Goal: Task Accomplishment & Management: Use online tool/utility

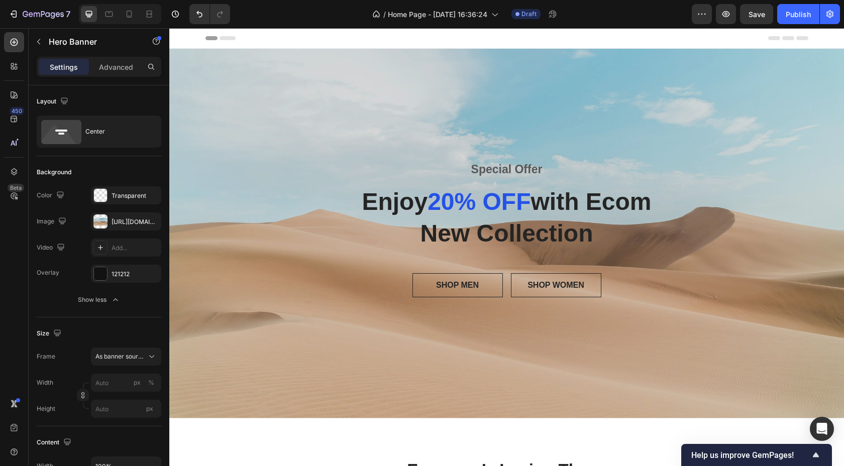
click at [242, 115] on div "Overlay" at bounding box center [506, 234] width 674 height 370
click at [127, 216] on div "[URL][DOMAIN_NAME]" at bounding box center [126, 221] width 70 height 18
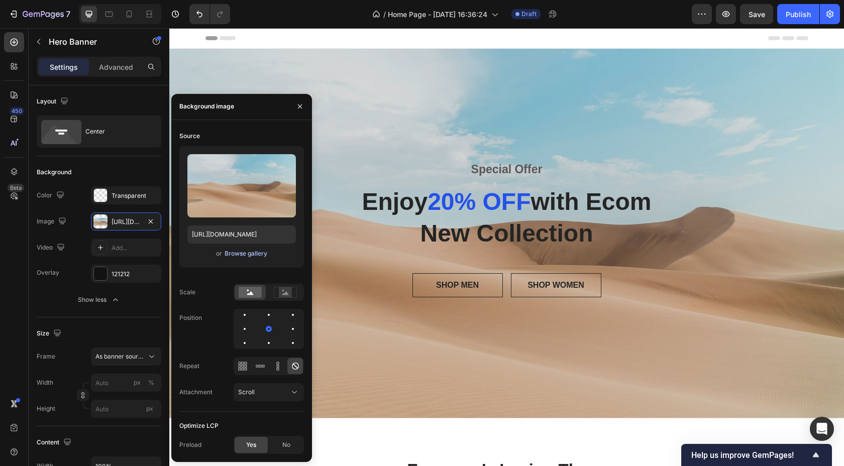
click at [253, 255] on div "Browse gallery" at bounding box center [245, 253] width 43 height 9
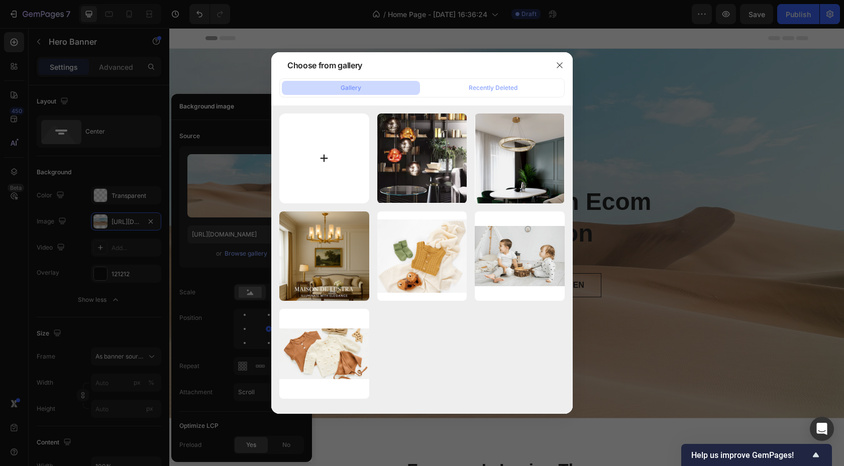
click at [313, 152] on input "file" at bounding box center [324, 158] width 90 height 90
type input "C:\fakepath\Elegant British Kitchen with Brass Chandelier.png"
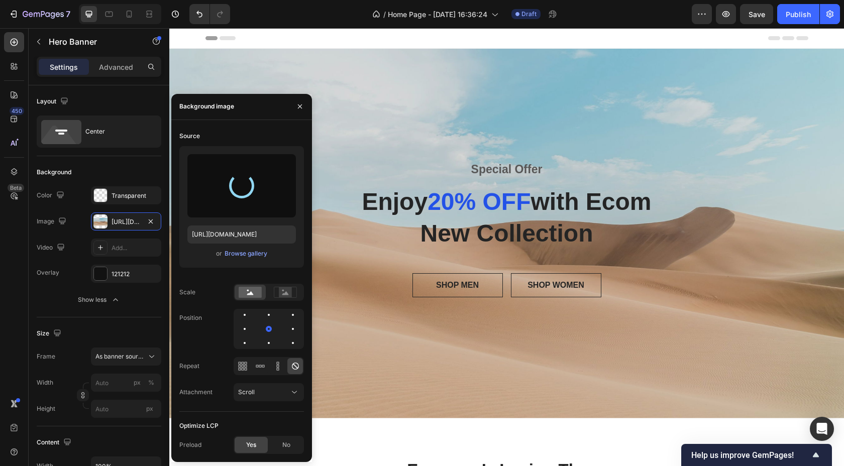
type input "[URL][DOMAIN_NAME]"
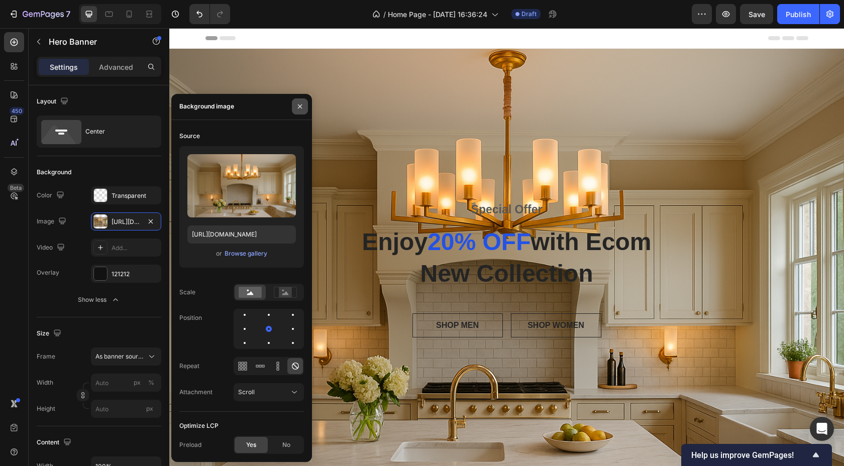
click at [301, 106] on icon "button" at bounding box center [300, 106] width 8 height 8
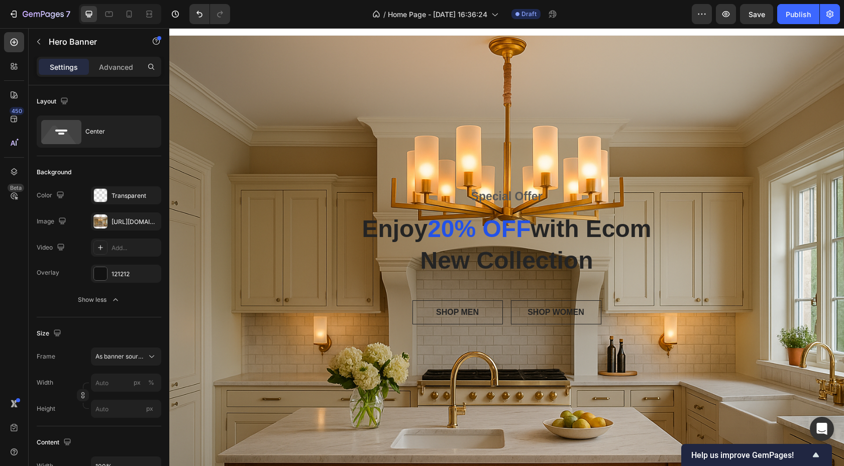
scroll to position [4, 0]
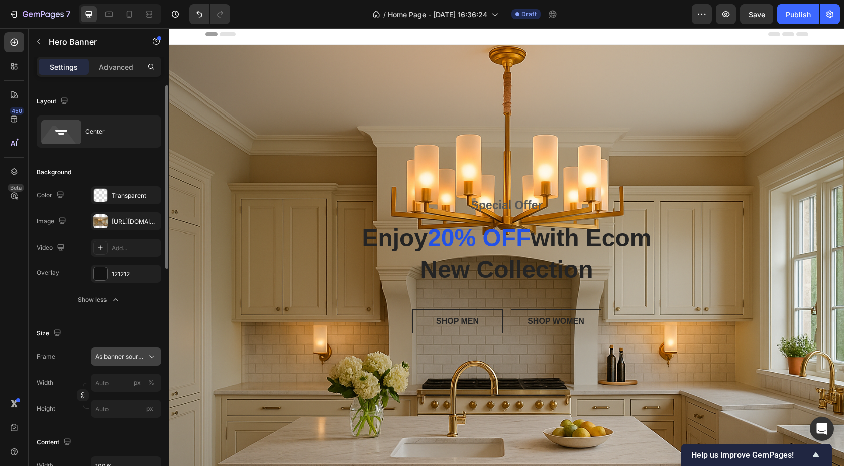
click at [133, 359] on span "As banner source" at bounding box center [119, 356] width 49 height 9
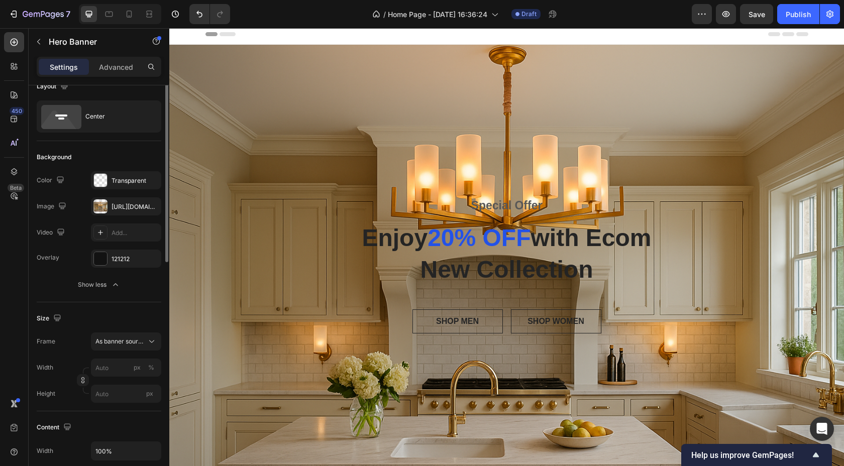
scroll to position [0, 0]
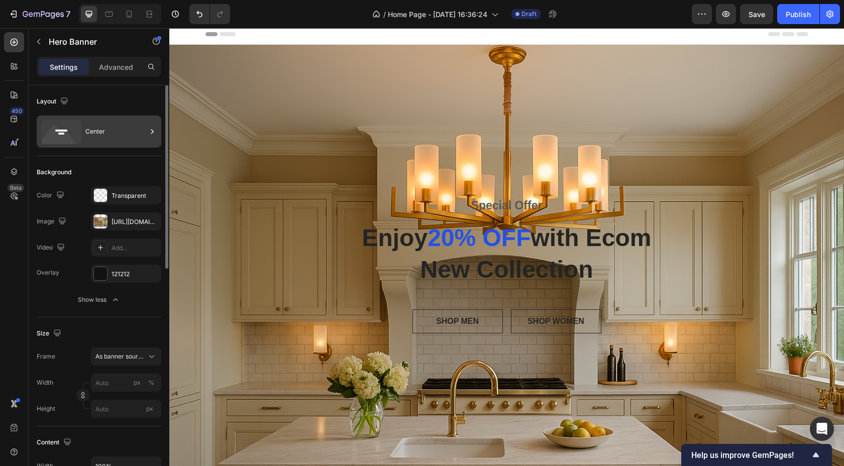
click at [75, 129] on icon at bounding box center [61, 132] width 40 height 24
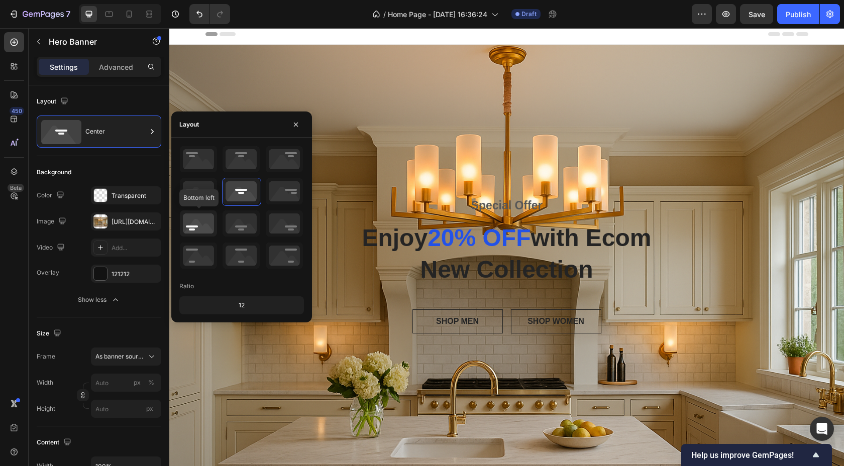
click at [196, 229] on icon at bounding box center [198, 223] width 37 height 26
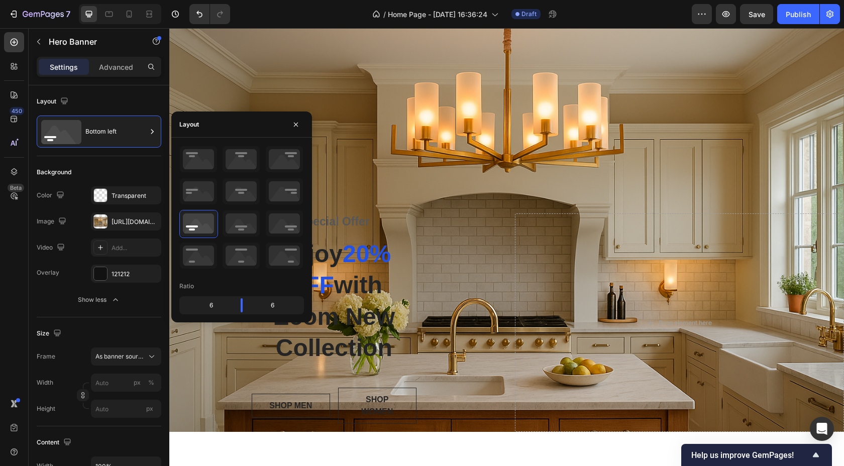
scroll to position [66, 0]
click at [247, 218] on icon at bounding box center [240, 223] width 37 height 26
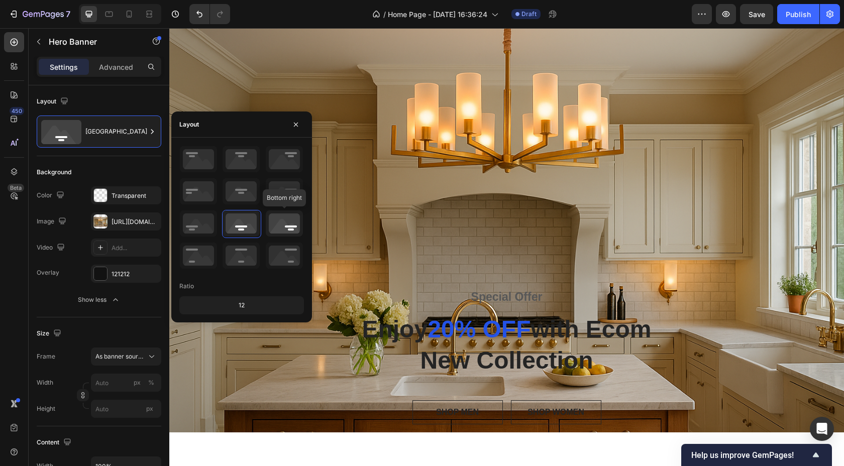
click at [275, 223] on icon at bounding box center [284, 223] width 37 height 26
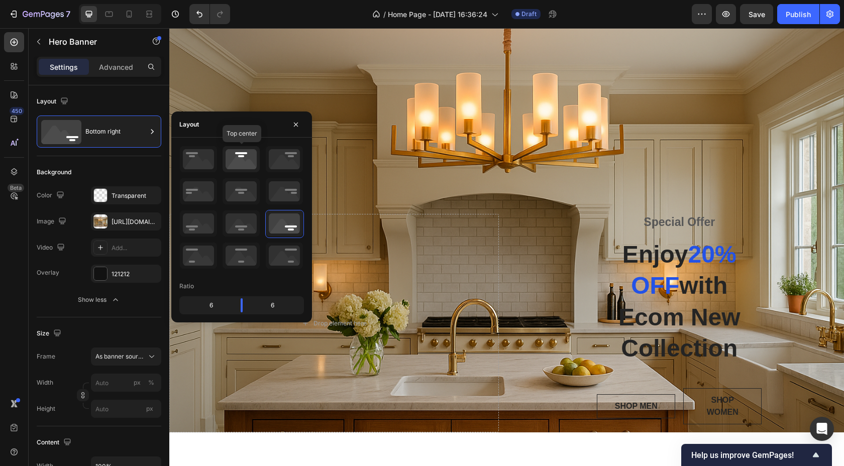
click at [234, 164] on icon at bounding box center [240, 159] width 37 height 26
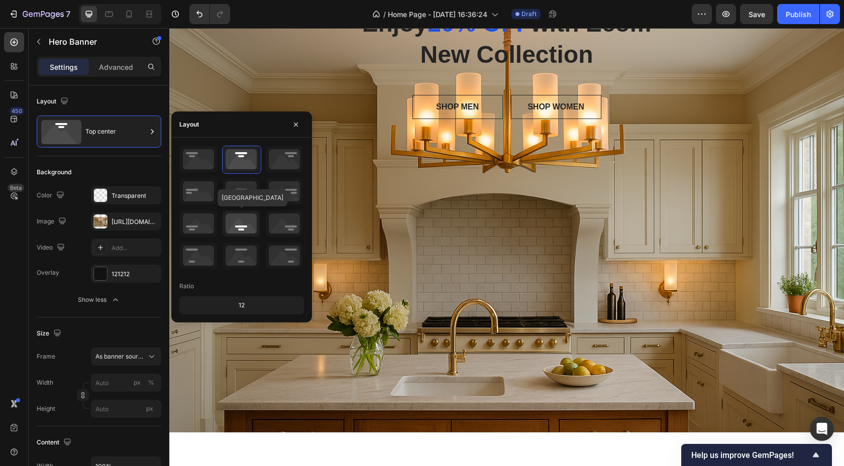
click at [238, 220] on icon at bounding box center [240, 223] width 37 height 26
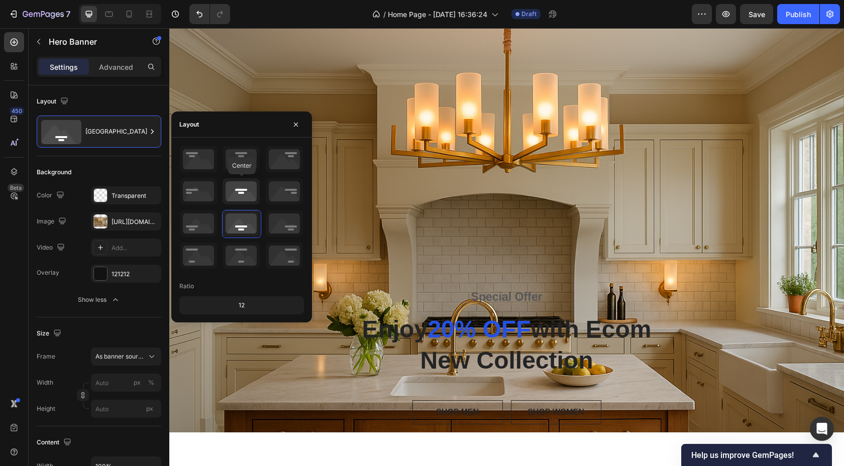
click at [238, 182] on icon at bounding box center [240, 191] width 37 height 26
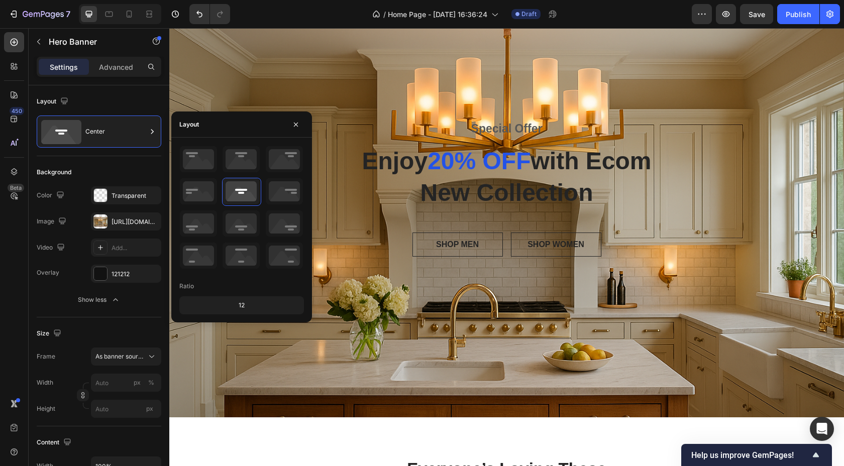
scroll to position [0, 0]
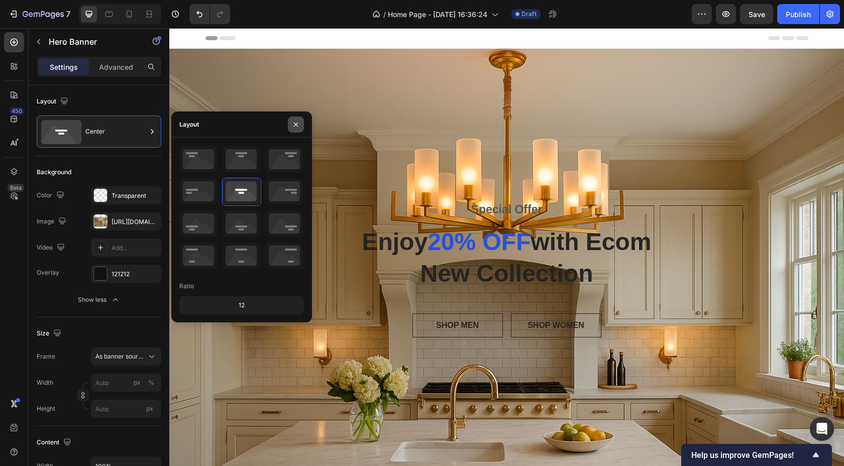
click at [295, 128] on icon "button" at bounding box center [296, 125] width 8 height 8
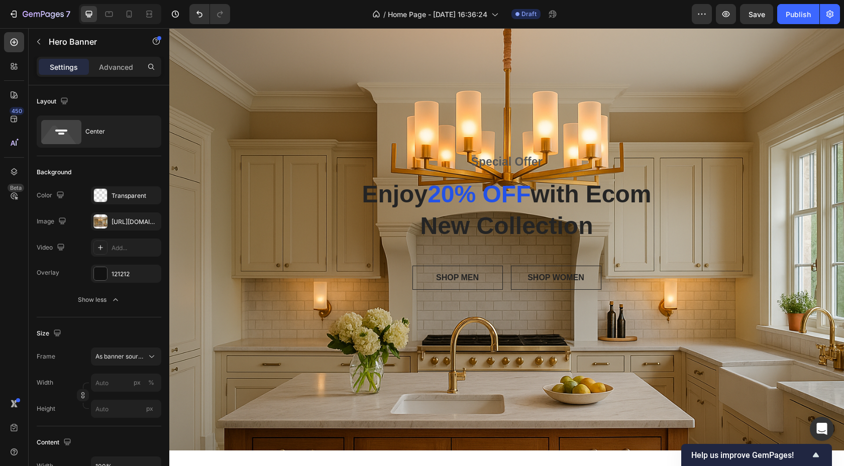
scroll to position [43, 0]
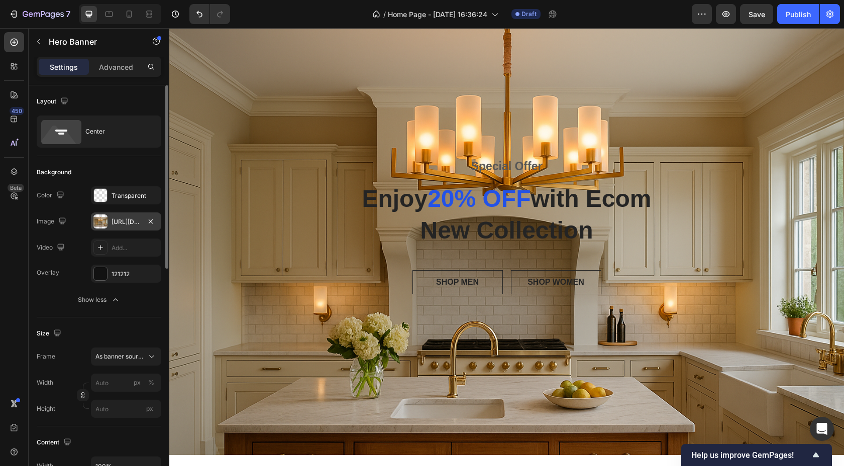
click at [126, 222] on div "[URL][DOMAIN_NAME]" at bounding box center [125, 221] width 29 height 9
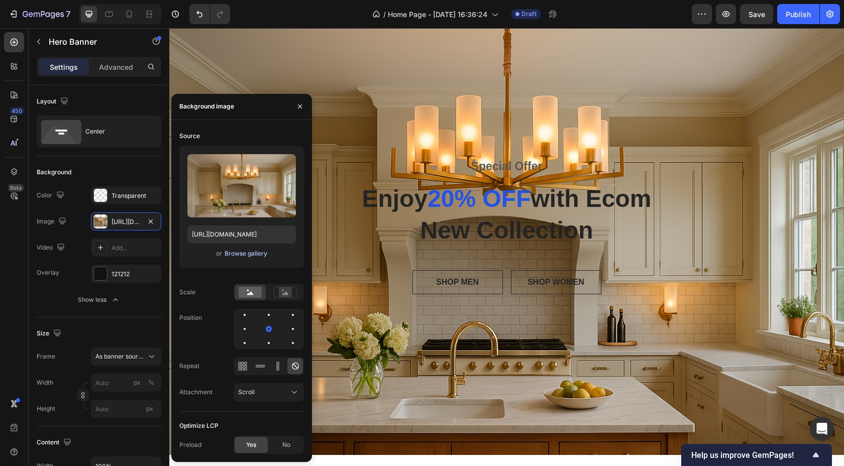
click at [246, 254] on div "Browse gallery" at bounding box center [245, 253] width 43 height 9
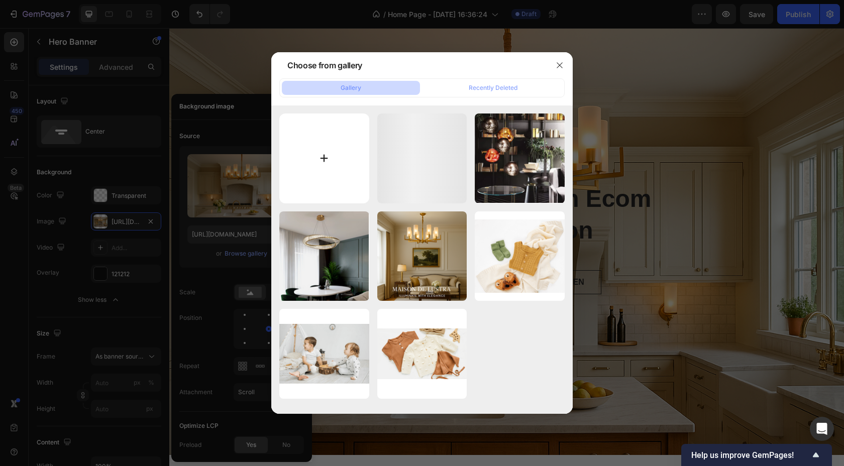
click at [319, 161] on input "file" at bounding box center [324, 158] width 90 height 90
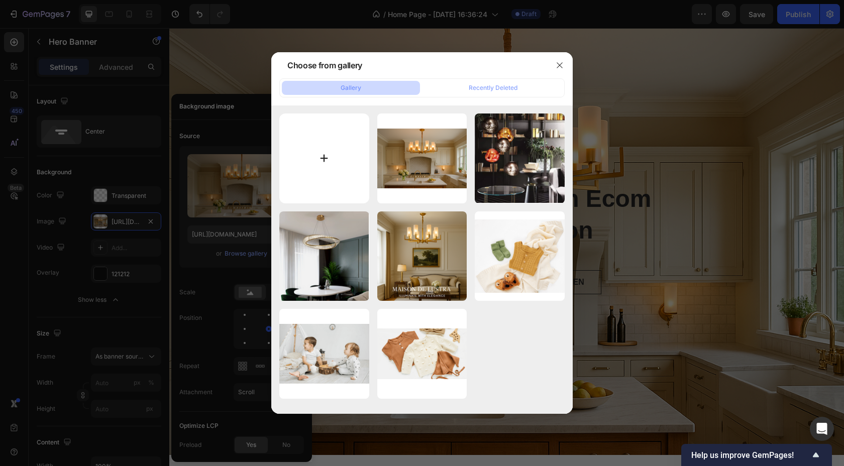
click at [320, 152] on input "file" at bounding box center [324, 158] width 90 height 90
type input "C:\fakepath\ChatGPT Image [DATE], 06_47_02 PM.png"
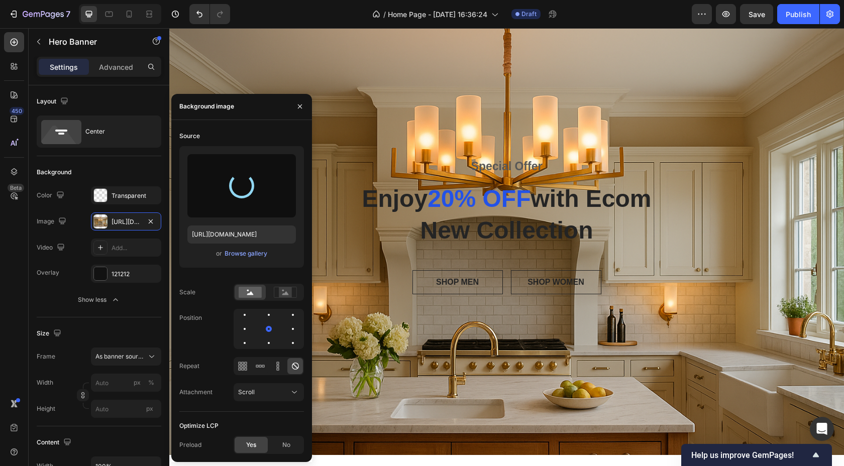
type input "[URL][DOMAIN_NAME]"
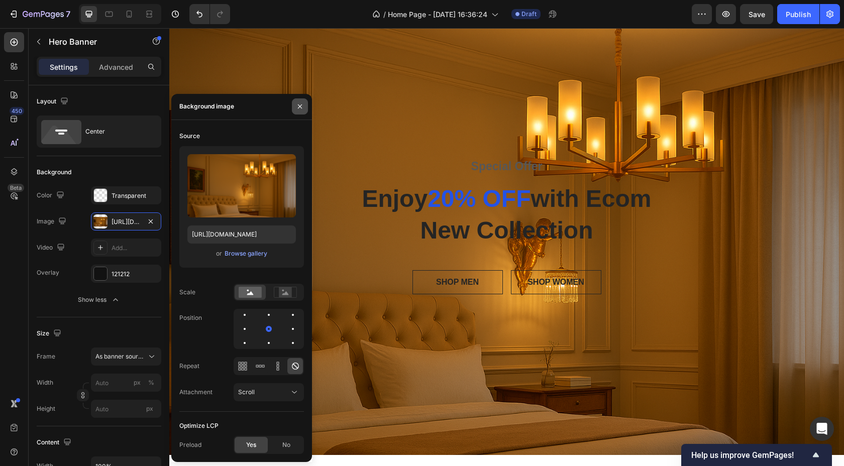
click at [302, 108] on icon "button" at bounding box center [300, 106] width 8 height 8
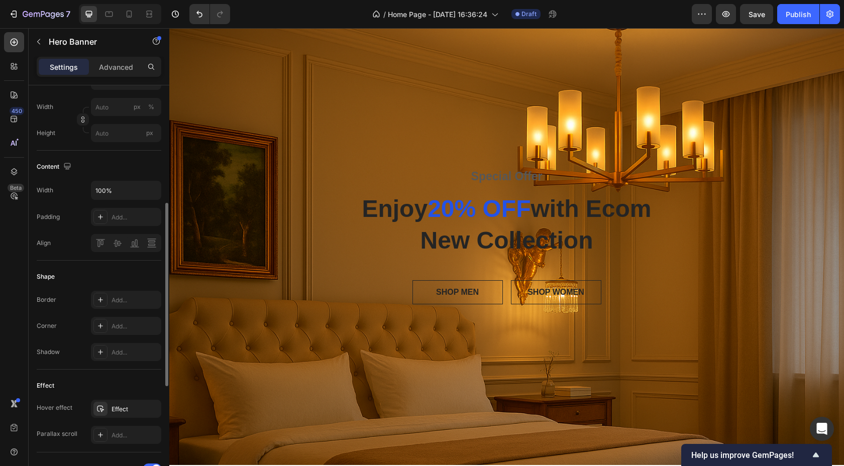
scroll to position [283, 0]
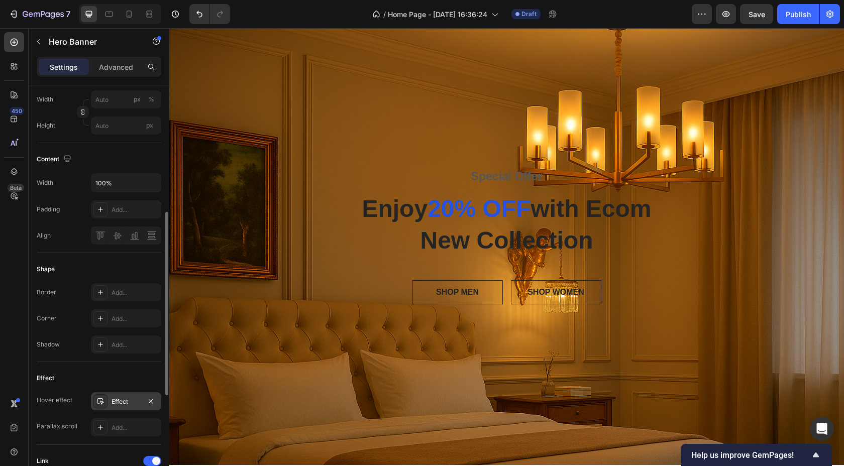
click at [120, 401] on div "Effect" at bounding box center [125, 401] width 29 height 9
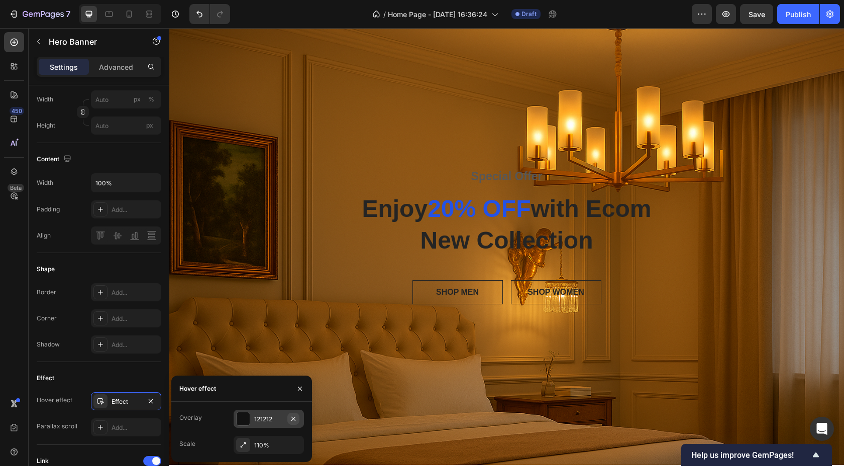
click at [294, 420] on icon "button" at bounding box center [293, 419] width 8 height 8
click at [296, 446] on icon "button" at bounding box center [293, 445] width 8 height 8
click at [303, 387] on icon "button" at bounding box center [300, 389] width 8 height 8
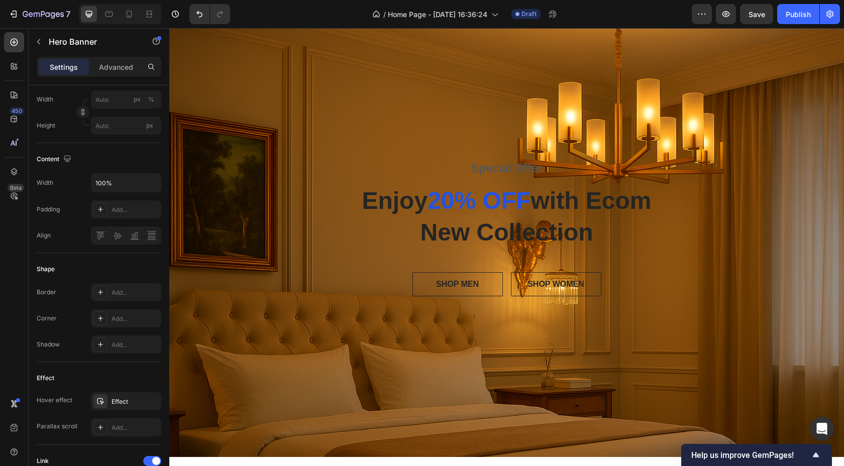
scroll to position [0, 0]
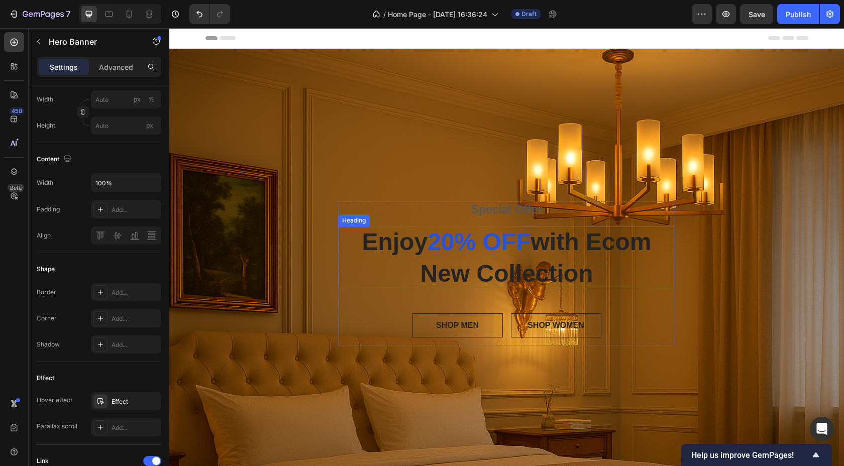
click at [602, 247] on p "Enjoy 20% OFF with Ecom New Collection" at bounding box center [506, 257] width 321 height 63
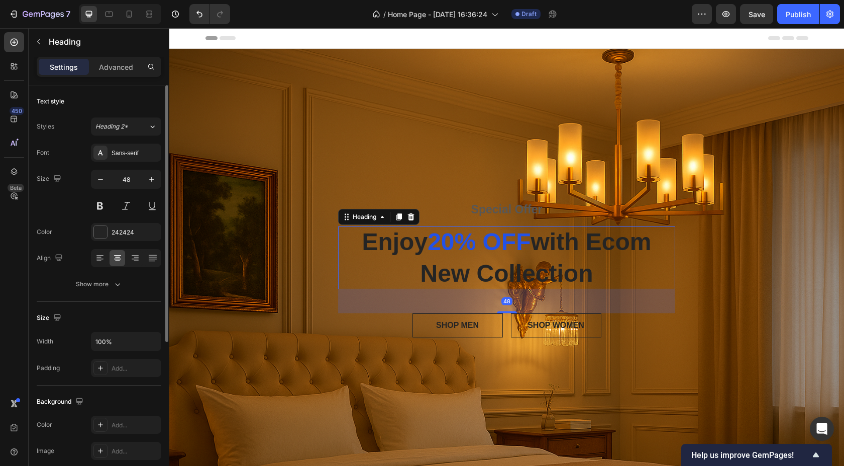
click at [617, 247] on p "Enjoy 20% OFF with Ecom New Collection" at bounding box center [506, 257] width 321 height 63
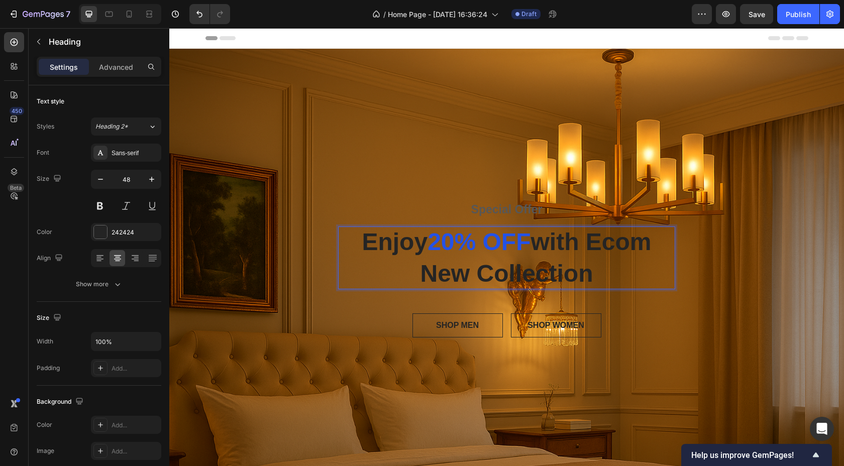
click at [637, 248] on p "Enjoy 20% OFF with Ecom New Collection" at bounding box center [506, 257] width 321 height 63
click at [648, 244] on p "Enjoy 20% OFF with Ecom New Collection" at bounding box center [506, 257] width 321 height 63
click at [557, 243] on p "Enjoy 20% OFF with New Collection" at bounding box center [506, 257] width 321 height 63
click at [536, 239] on p "Enjoy 20% OFF With New Collection" at bounding box center [506, 257] width 321 height 63
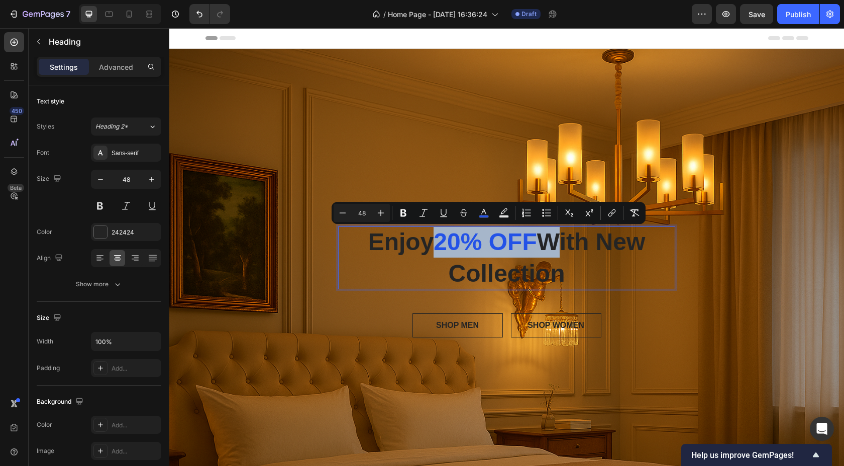
drag, startPoint x: 536, startPoint y: 239, endPoint x: 441, endPoint y: 239, distance: 95.4
click at [441, 239] on p "Enjoy 20% OFF With New Collection" at bounding box center [506, 257] width 321 height 63
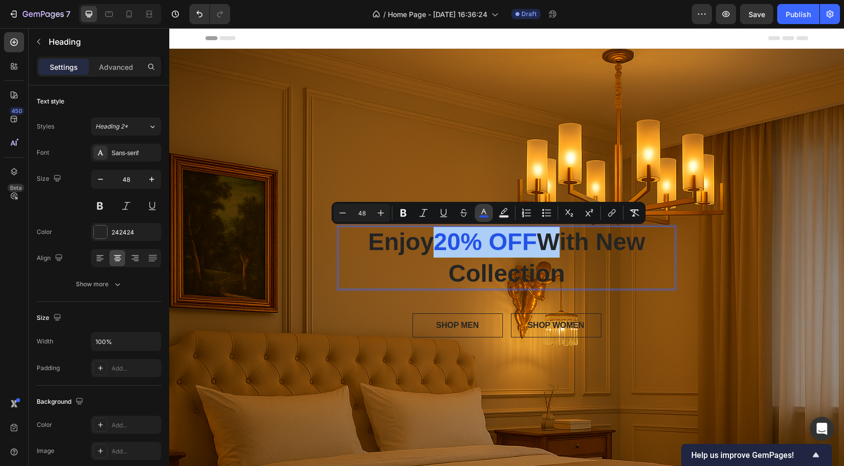
click at [483, 216] on rect "Editor contextual toolbar" at bounding box center [484, 216] width 10 height 3
type input "2352E7"
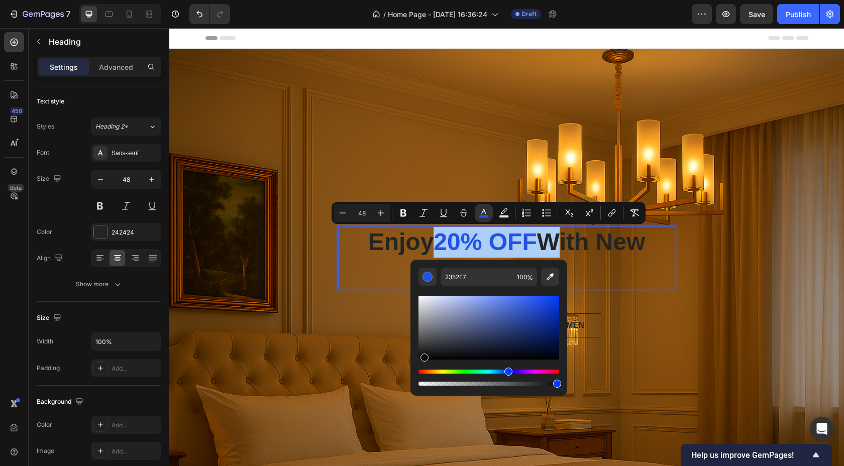
click at [422, 357] on div "Editor contextual toolbar" at bounding box center [488, 328] width 141 height 64
type input "09090A"
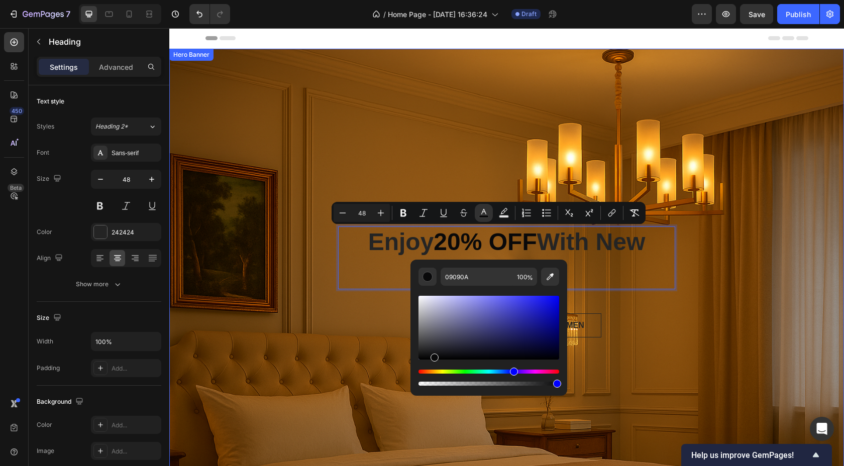
click at [665, 351] on div "Overlay" at bounding box center [506, 273] width 674 height 449
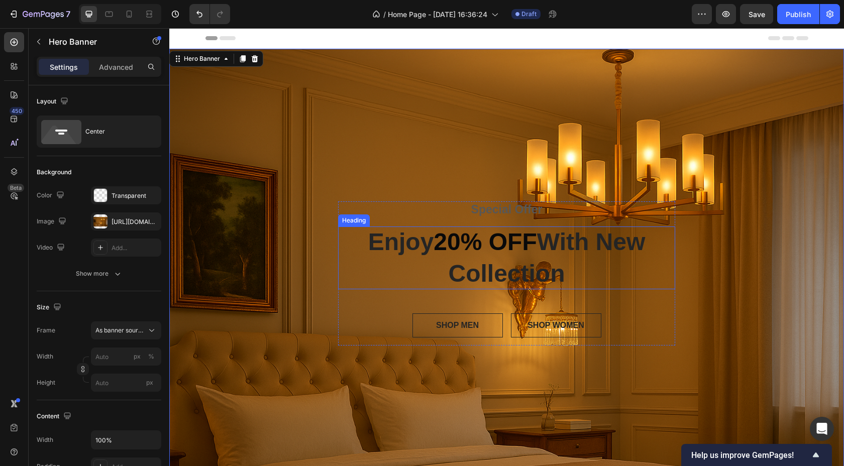
click at [613, 248] on p "Enjoy 20% OFF With New Collection" at bounding box center [506, 257] width 321 height 63
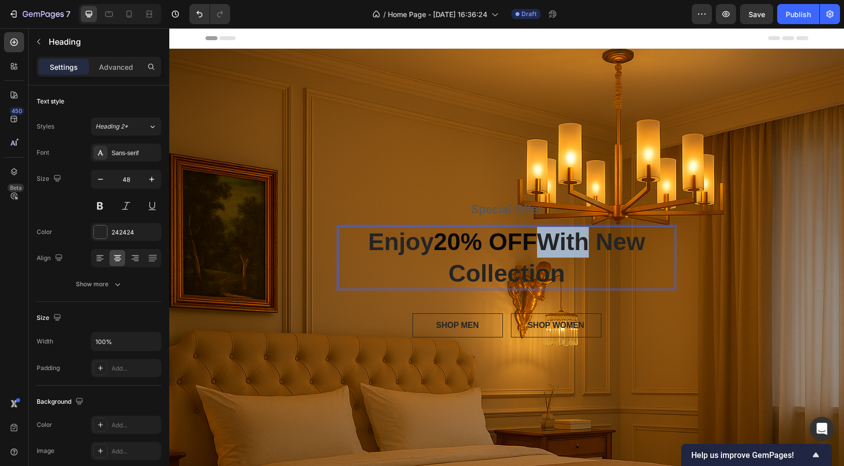
click at [547, 236] on p "Enjoy 20% OFF With New Collection" at bounding box center [506, 257] width 321 height 63
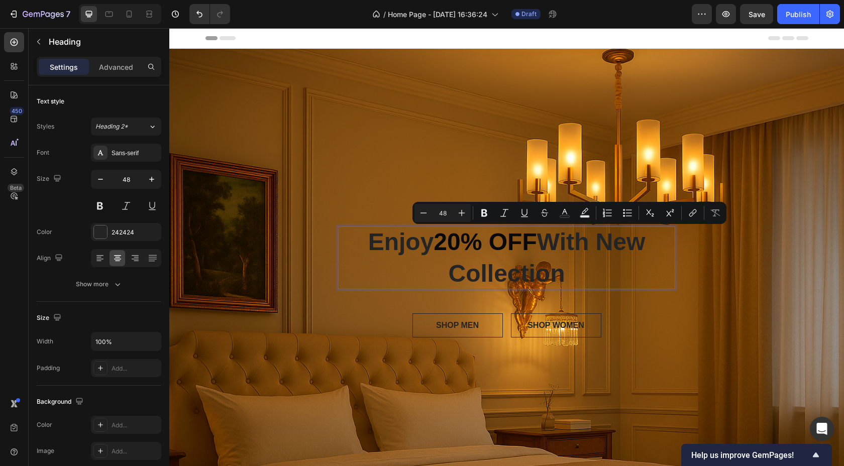
click at [390, 250] on p "Enjoy 20% OFF With New Collection" at bounding box center [506, 257] width 321 height 63
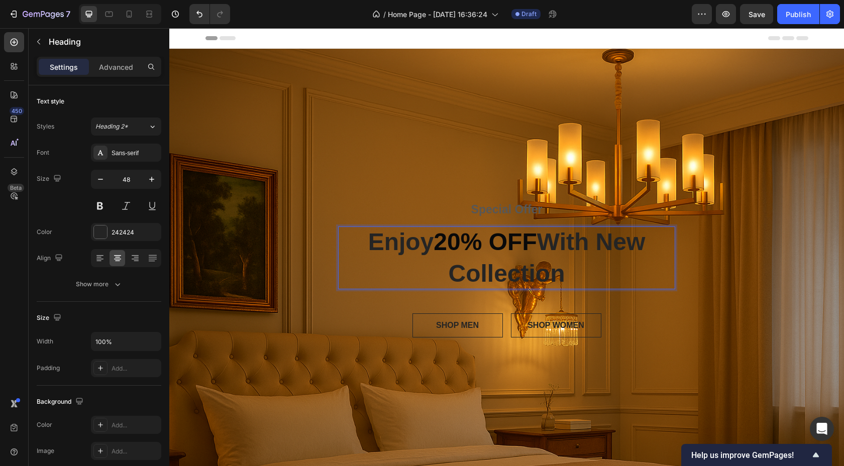
click at [364, 240] on p "Enjoy 20% OFF With New Collection" at bounding box center [506, 257] width 321 height 63
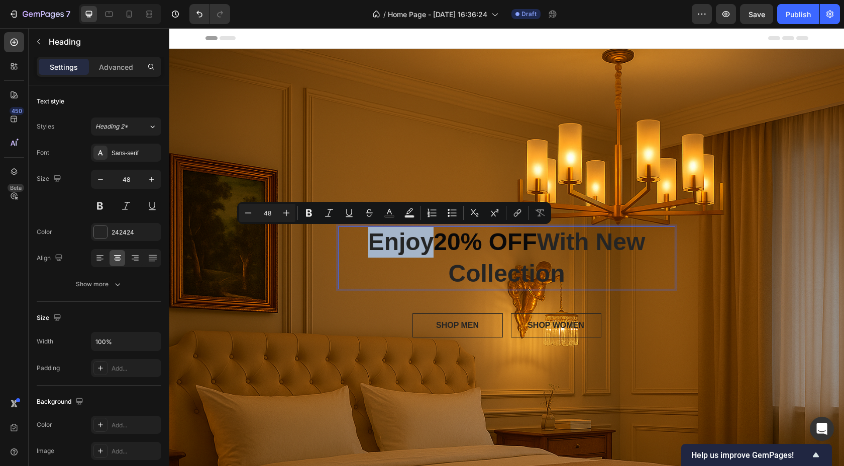
click at [366, 240] on p "Enjoy 20% OFF With New Collection" at bounding box center [506, 257] width 321 height 63
click at [388, 212] on icon "Editor contextual toolbar" at bounding box center [389, 212] width 5 height 6
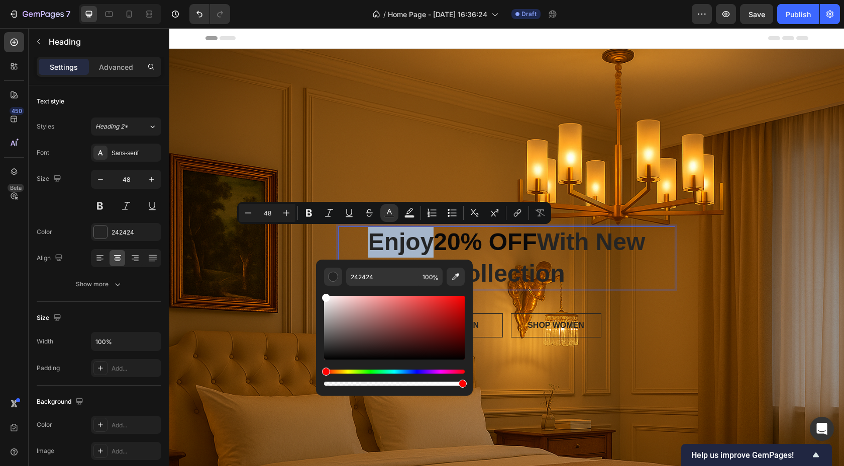
type input "FFFFFF"
drag, startPoint x: 327, startPoint y: 352, endPoint x: 323, endPoint y: 291, distance: 61.9
click at [324, 291] on div "Editor contextual toolbar" at bounding box center [394, 337] width 141 height 102
click at [567, 349] on div "Overlay" at bounding box center [506, 273] width 674 height 449
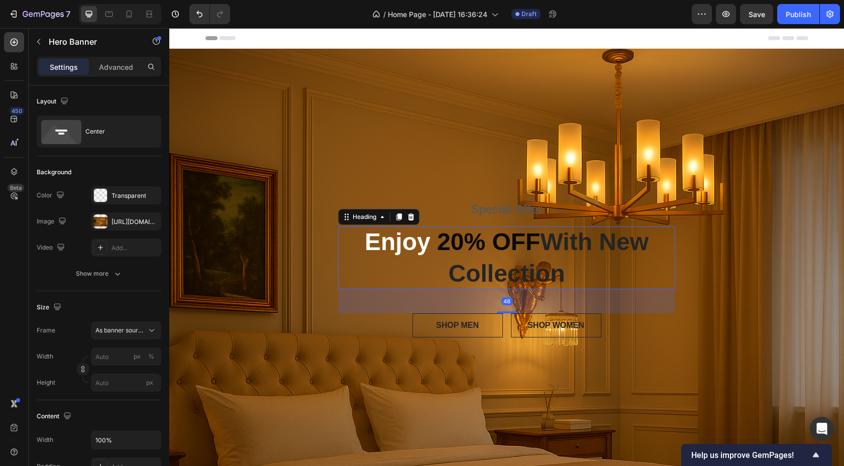
click at [507, 244] on span "20% OFF" at bounding box center [488, 241] width 103 height 27
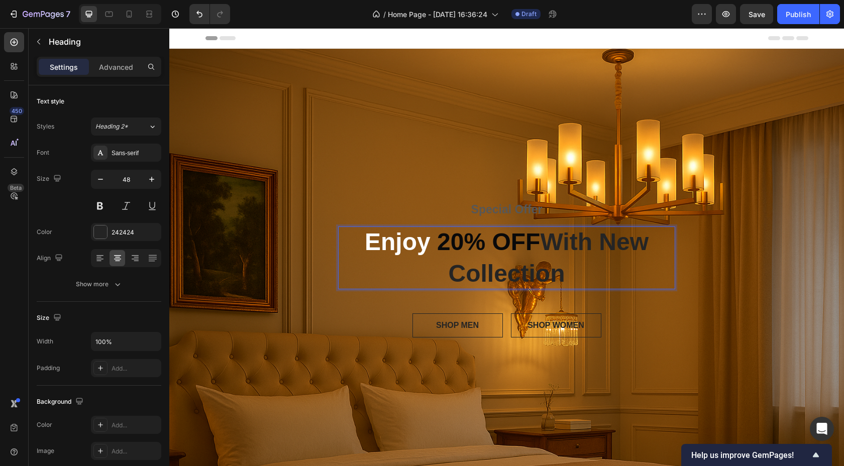
click at [587, 245] on p "Enjoy 20% OFF With New Collection" at bounding box center [506, 257] width 321 height 63
click at [551, 243] on p "Enjoy 20% OFF With New Collection" at bounding box center [506, 257] width 321 height 63
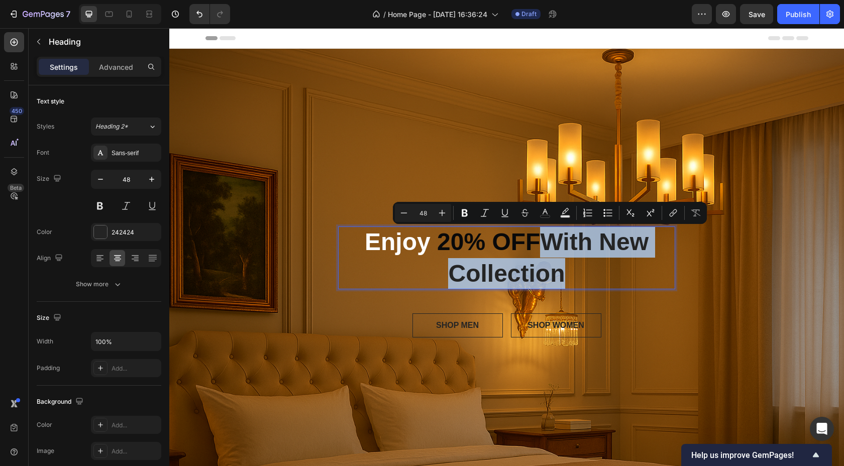
drag, startPoint x: 547, startPoint y: 243, endPoint x: 558, endPoint y: 276, distance: 34.8
click at [558, 276] on p "Enjoy 20% OFF With New Collection" at bounding box center [506, 257] width 321 height 63
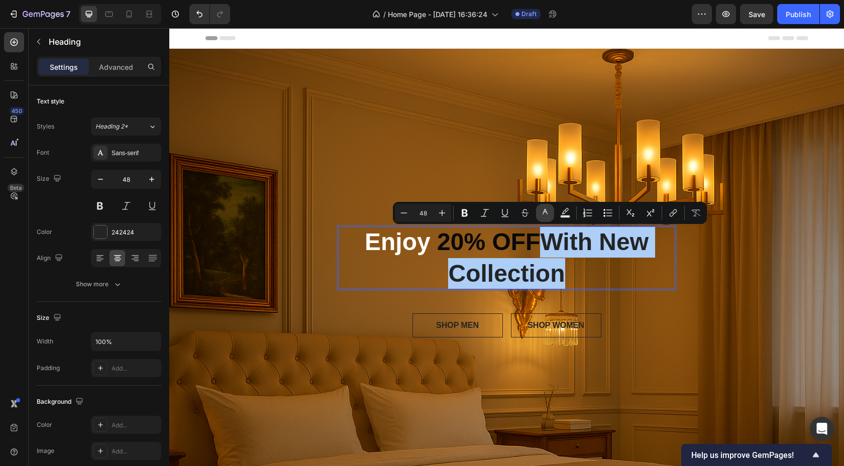
click at [548, 212] on icon "Editor contextual toolbar" at bounding box center [545, 213] width 10 height 10
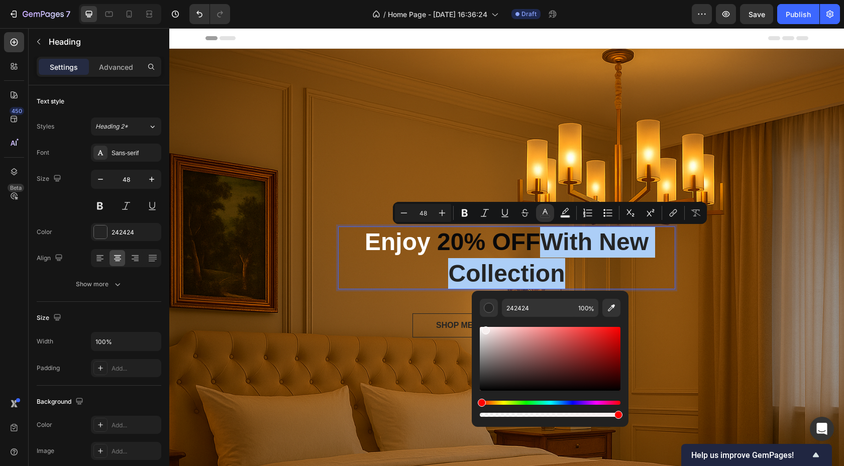
click at [484, 329] on div "Editor contextual toolbar" at bounding box center [550, 359] width 141 height 64
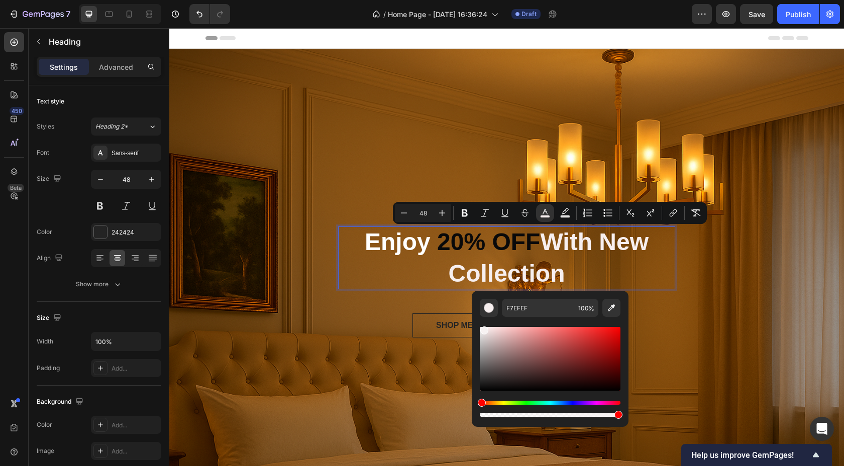
drag, startPoint x: 484, startPoint y: 329, endPoint x: 478, endPoint y: 329, distance: 6.5
click at [480, 329] on div "Editor contextual toolbar" at bounding box center [484, 330] width 8 height 8
type input "F7F7F7"
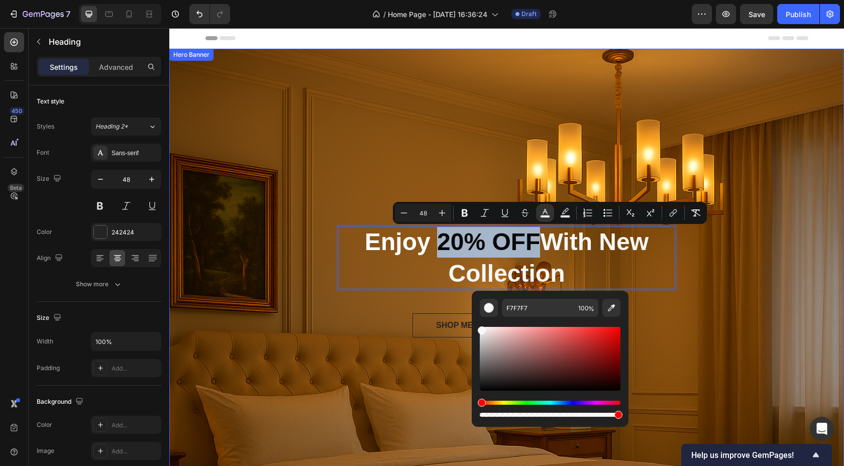
click at [692, 322] on div "Special Offer Text block Enjoy 20% OFF With New Collection Heading 48 SHOP MEN …" at bounding box center [506, 273] width 674 height 144
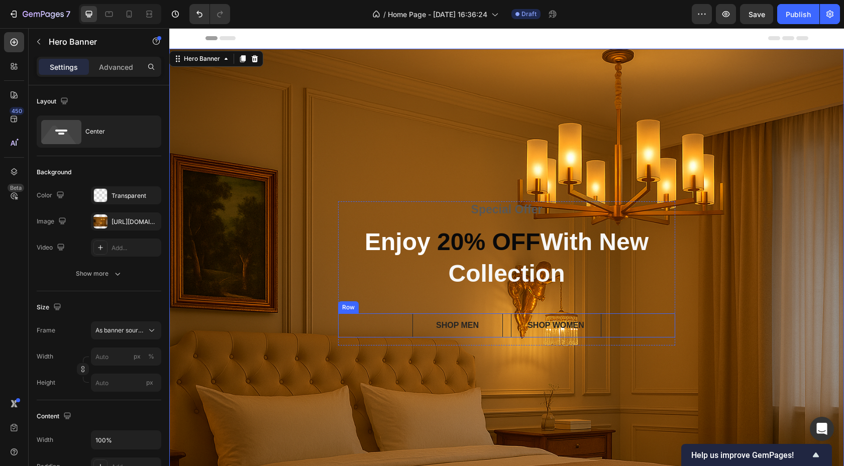
click at [407, 326] on div "SHOP MEN Button SHOP WOMEN Button Row" at bounding box center [506, 325] width 337 height 24
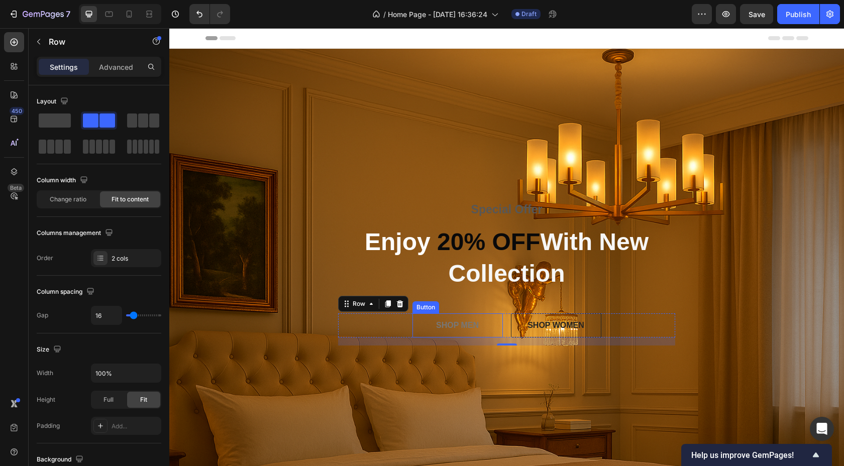
click at [417, 329] on button "SHOP MEN" at bounding box center [457, 325] width 90 height 24
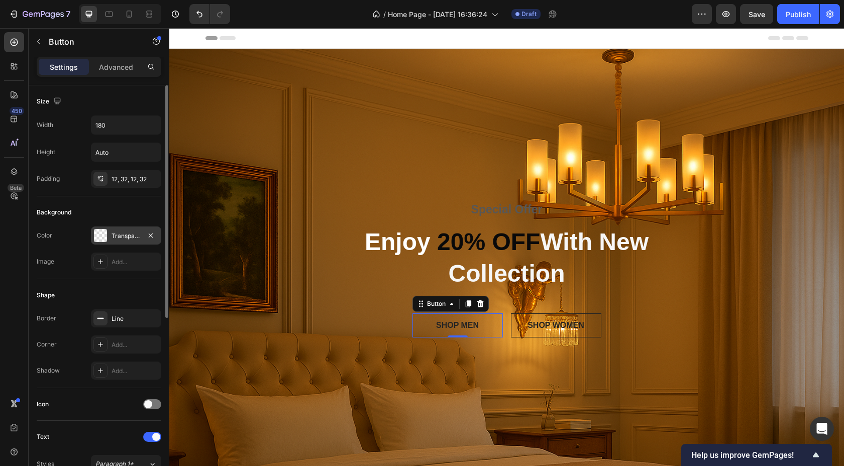
click at [105, 238] on div at bounding box center [100, 235] width 13 height 13
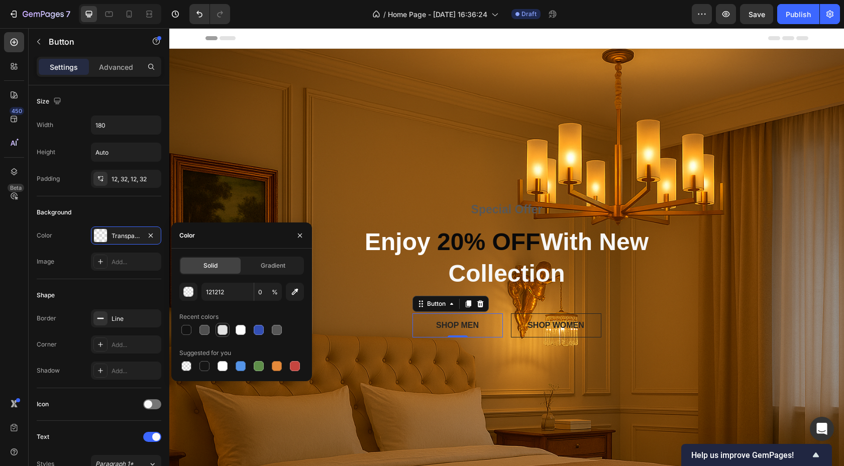
click at [227, 330] on div at bounding box center [222, 330] width 10 height 10
type input "E2E2E2"
type input "100"
click at [205, 328] on div at bounding box center [204, 330] width 10 height 10
type input "121212"
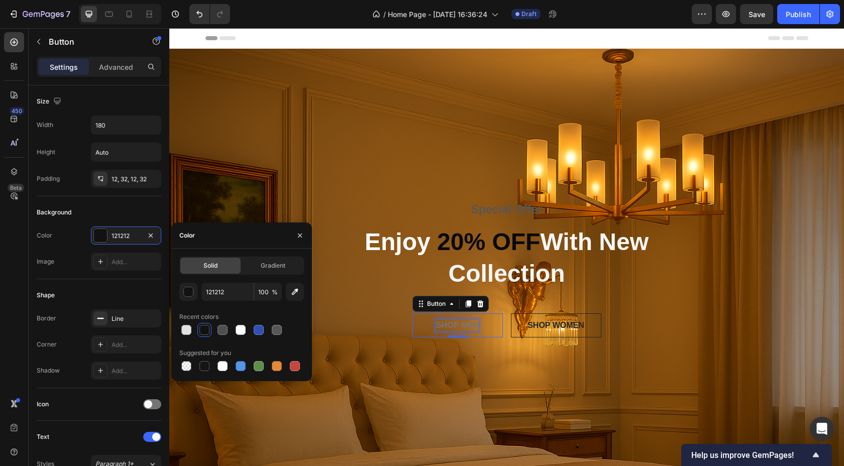
click at [468, 324] on div "SHOP MEN" at bounding box center [457, 325] width 43 height 12
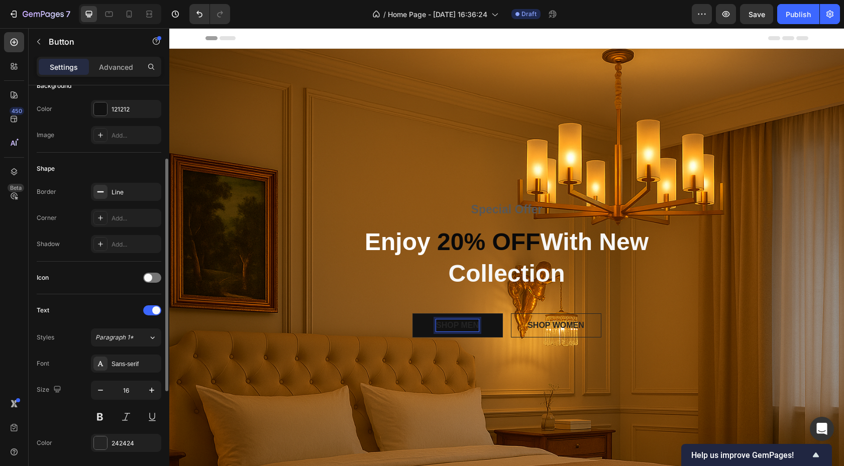
scroll to position [128, 0]
click at [109, 444] on div "242424" at bounding box center [126, 442] width 70 height 18
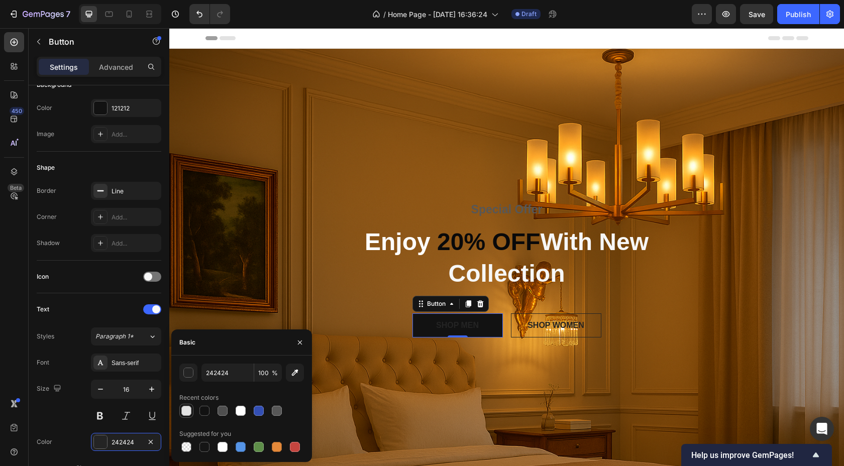
click at [187, 409] on div at bounding box center [186, 411] width 10 height 10
type input "E2E2E2"
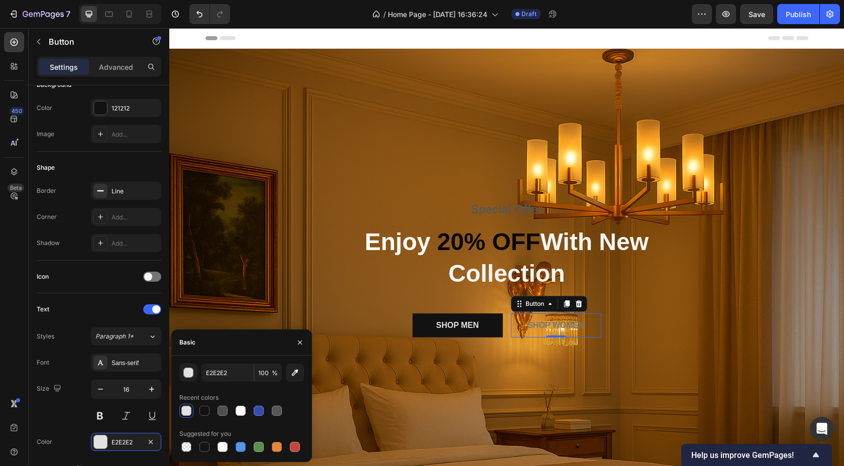
click at [591, 327] on button "SHOP WOMEN" at bounding box center [556, 325] width 90 height 24
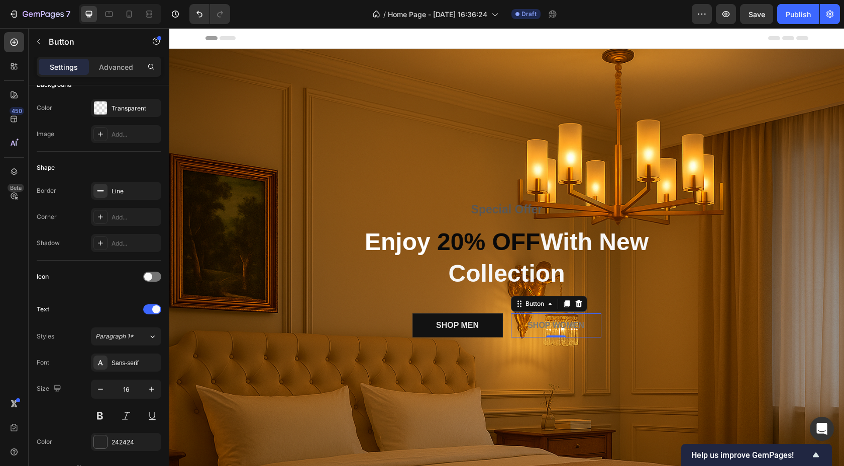
click at [594, 327] on button "SHOP WOMEN" at bounding box center [556, 325] width 90 height 24
click at [120, 114] on div "Transparent" at bounding box center [126, 108] width 70 height 18
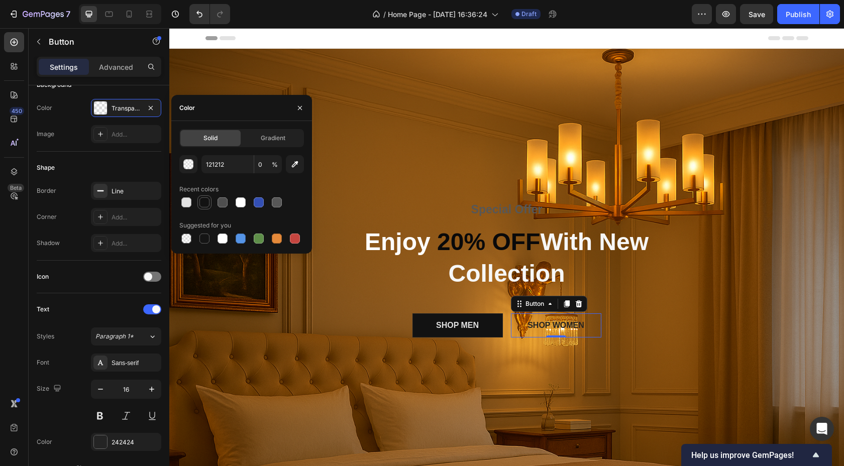
click at [206, 200] on div at bounding box center [204, 202] width 10 height 10
type input "100"
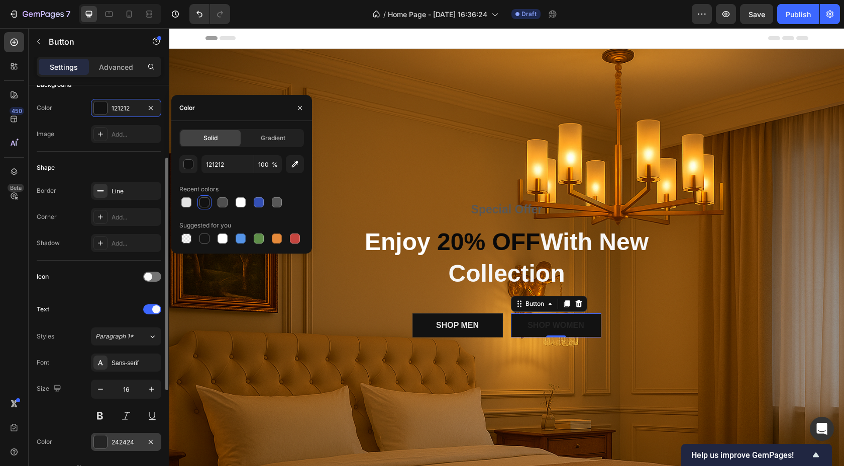
click at [107, 442] on div at bounding box center [100, 442] width 14 height 14
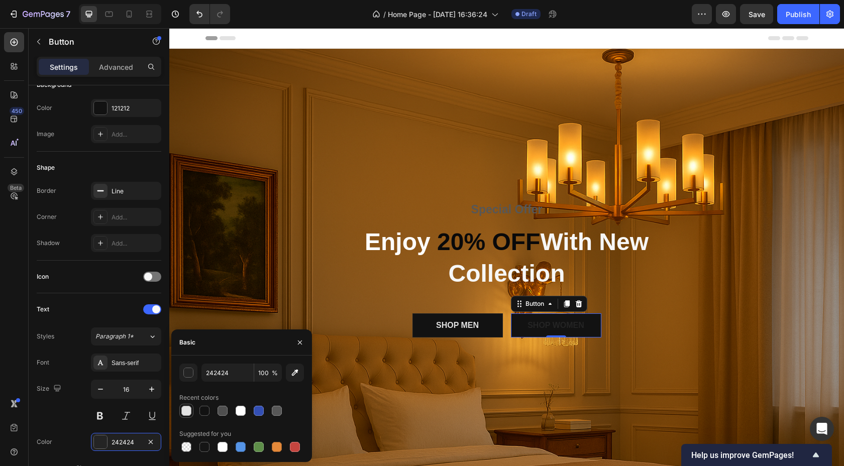
click at [188, 415] on div at bounding box center [186, 411] width 10 height 10
type input "E2E2E2"
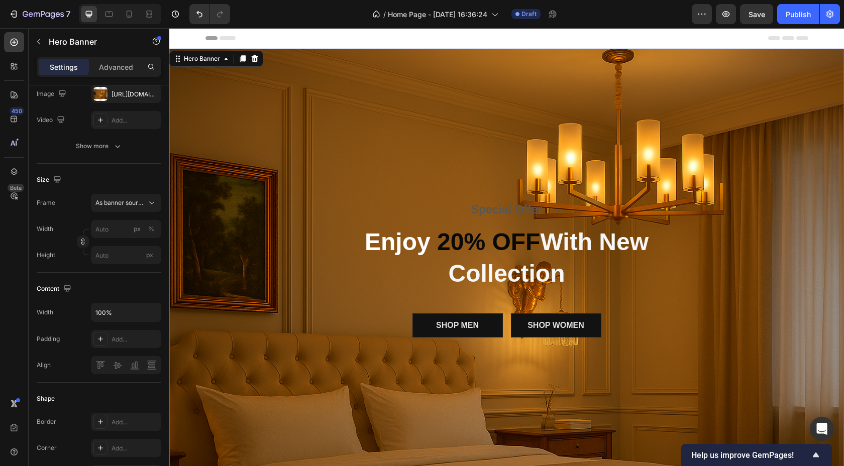
click at [355, 157] on div "Overlay" at bounding box center [506, 273] width 674 height 449
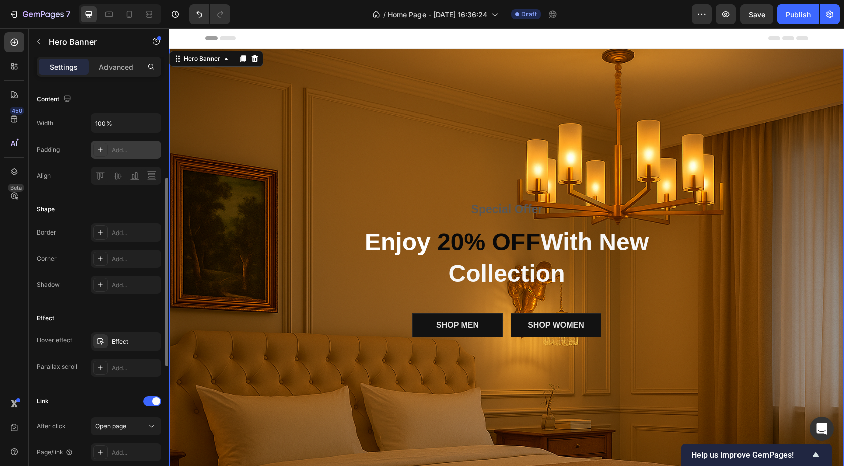
scroll to position [344, 0]
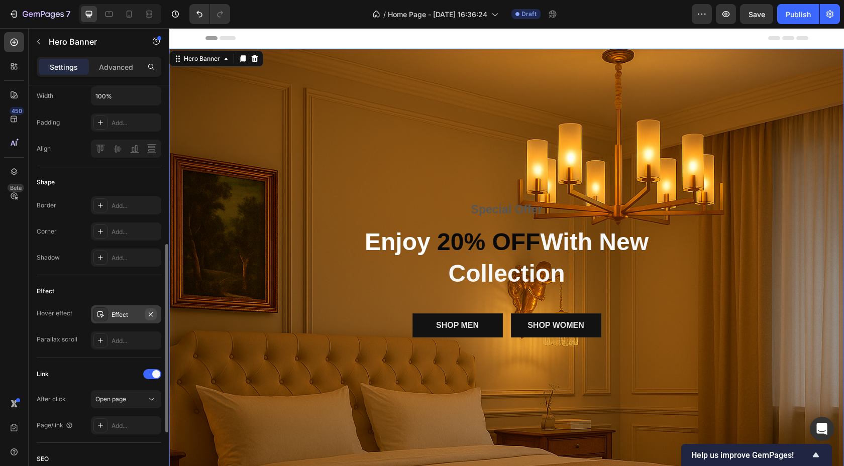
click at [156, 312] on button "button" at bounding box center [151, 314] width 12 height 12
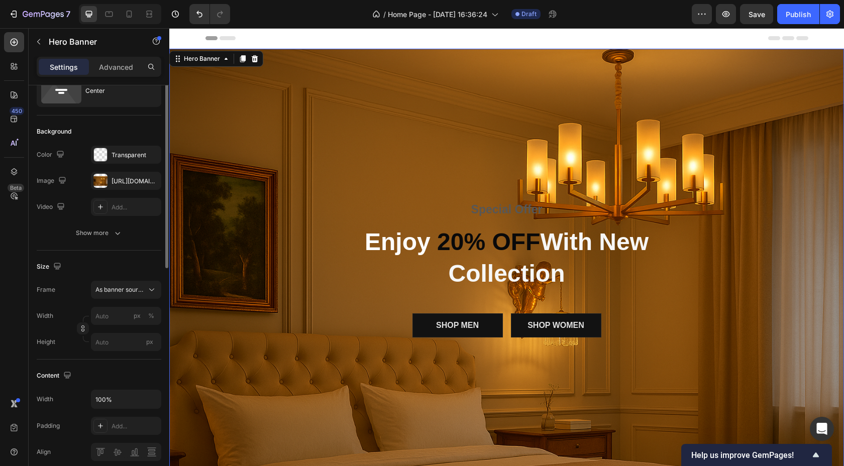
scroll to position [0, 0]
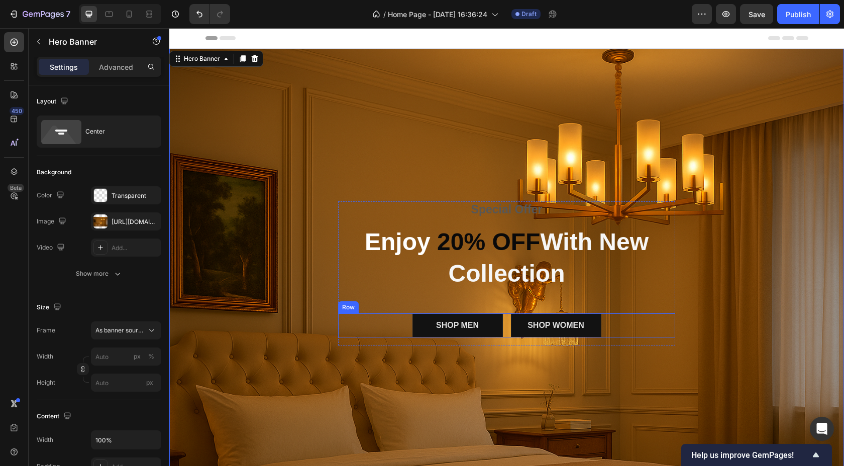
click at [608, 320] on div "SHOP MEN Button SHOP WOMEN Button Row" at bounding box center [506, 325] width 337 height 24
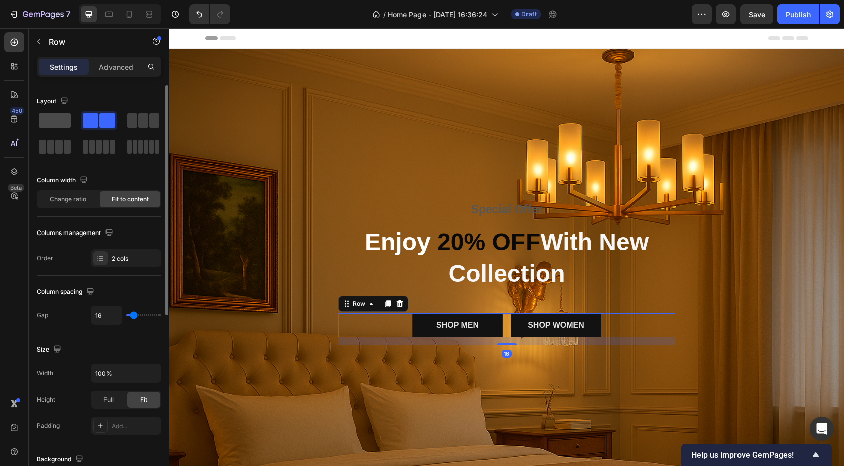
click at [66, 120] on span at bounding box center [55, 120] width 32 height 14
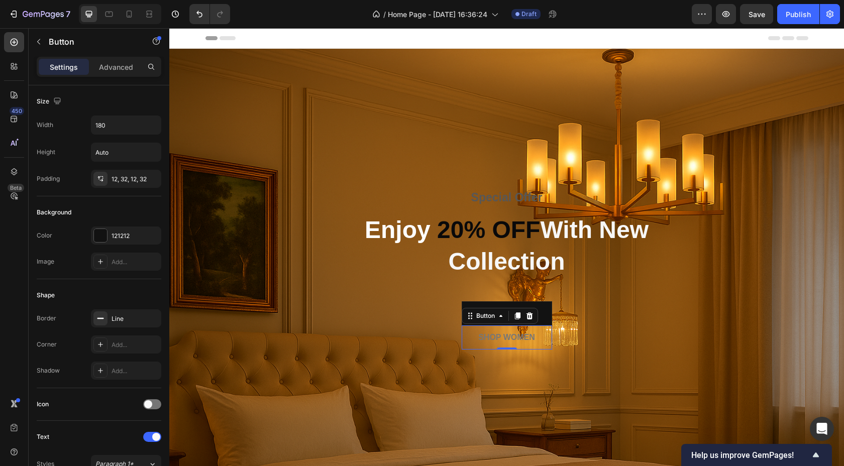
click at [545, 331] on button "SHOP WOMEN" at bounding box center [506, 337] width 90 height 24
click at [529, 316] on icon at bounding box center [529, 315] width 7 height 7
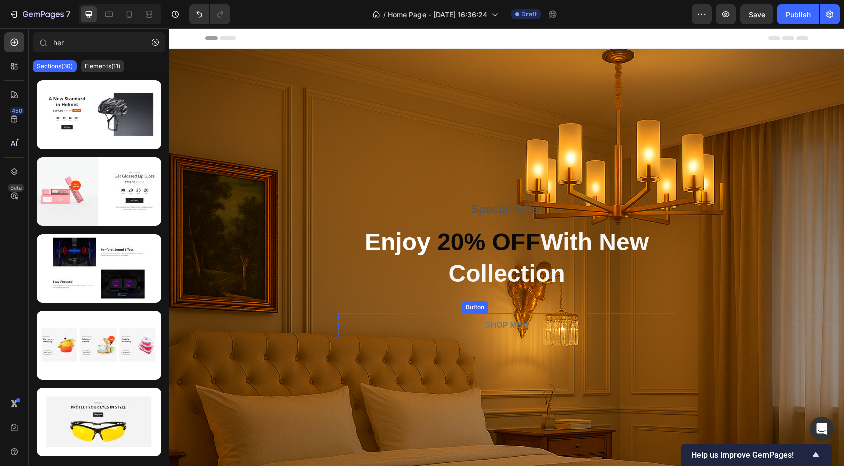
click at [537, 322] on button "SHOP MEN" at bounding box center [506, 325] width 90 height 24
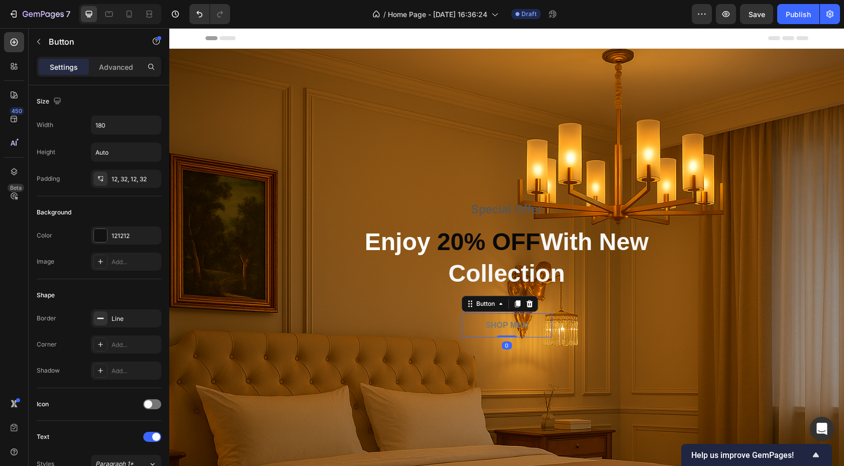
click at [529, 328] on button "SHOP MEN" at bounding box center [506, 325] width 90 height 24
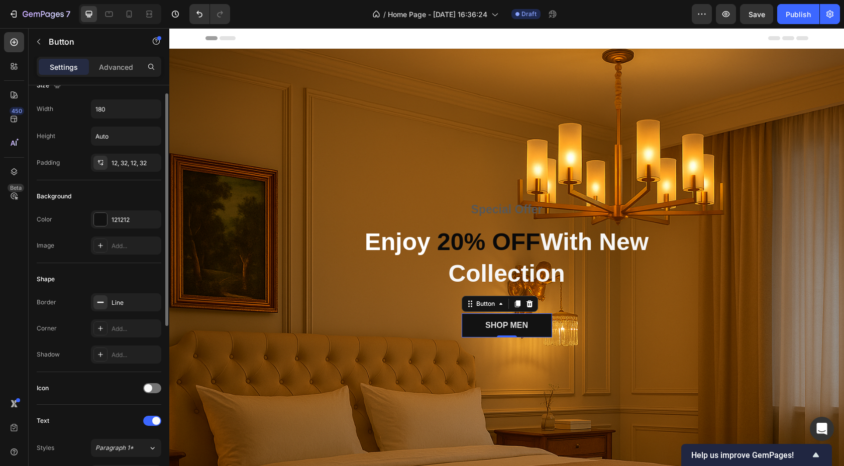
scroll to position [16, 0]
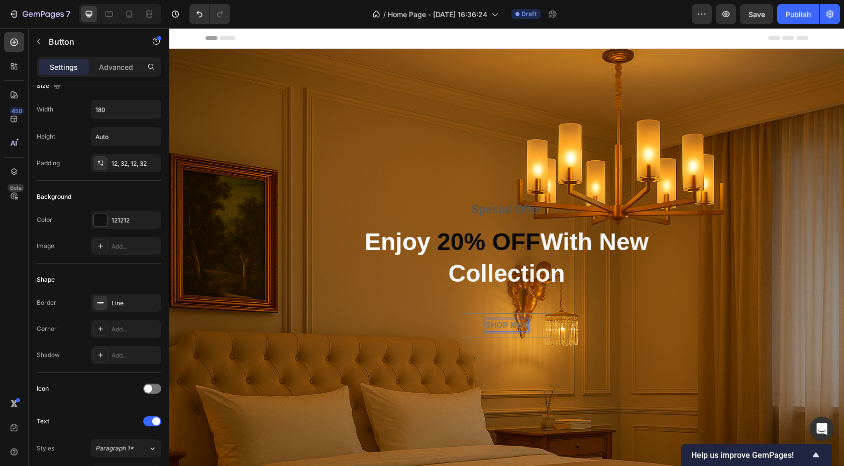
click at [525, 324] on p "SHOP MEN" at bounding box center [506, 325] width 43 height 12
drag, startPoint x: 527, startPoint y: 325, endPoint x: 492, endPoint y: 325, distance: 35.2
click at [492, 325] on p "SHOP MEN" at bounding box center [506, 325] width 43 height 12
click at [486, 325] on p "SHOP MEN" at bounding box center [506, 325] width 43 height 12
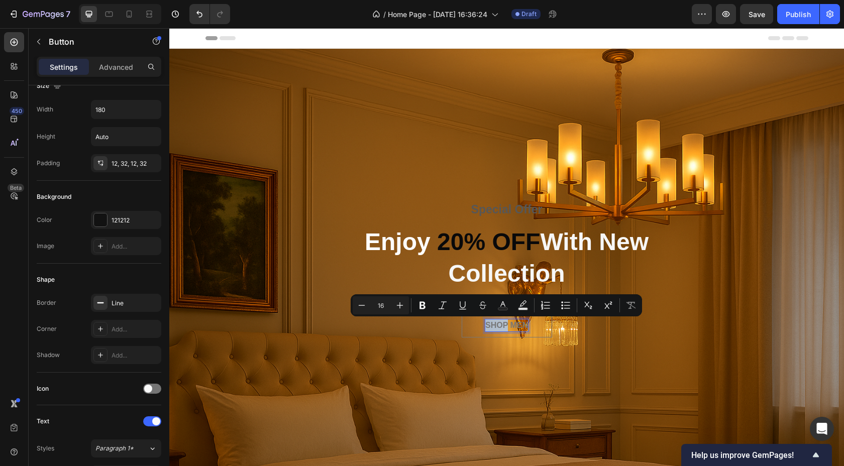
click at [487, 325] on p "SHOP MEN" at bounding box center [506, 325] width 43 height 12
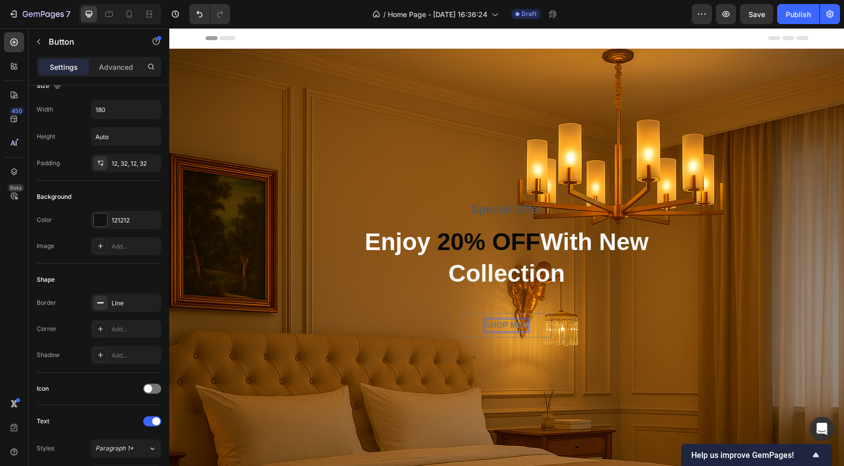
click at [510, 323] on p "SHOP MEN" at bounding box center [506, 325] width 43 height 12
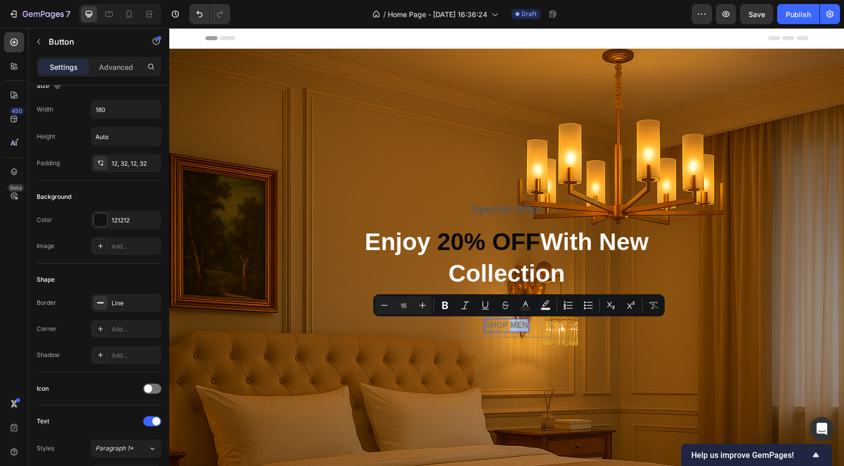
drag, startPoint x: 510, startPoint y: 324, endPoint x: 529, endPoint y: 325, distance: 18.6
click at [529, 325] on button "SHOP MEN" at bounding box center [506, 325] width 90 height 24
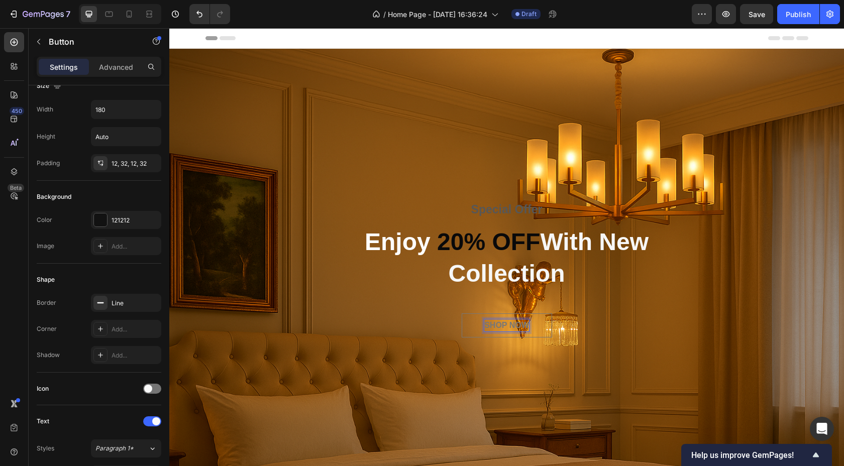
click at [541, 327] on button "SHOP NOW" at bounding box center [506, 325] width 90 height 24
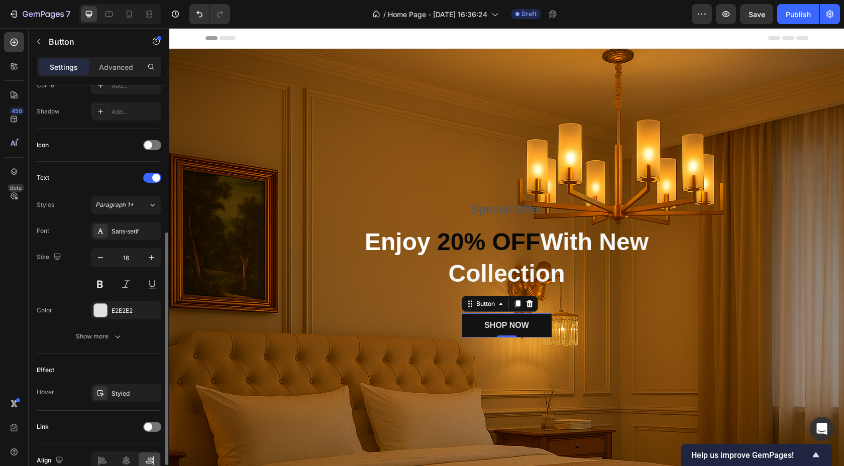
scroll to position [311, 0]
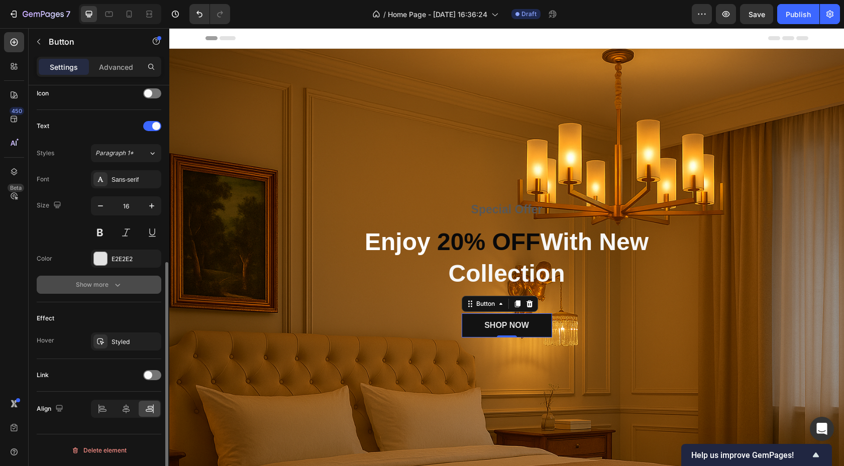
click at [105, 283] on div "Show more" at bounding box center [99, 285] width 47 height 10
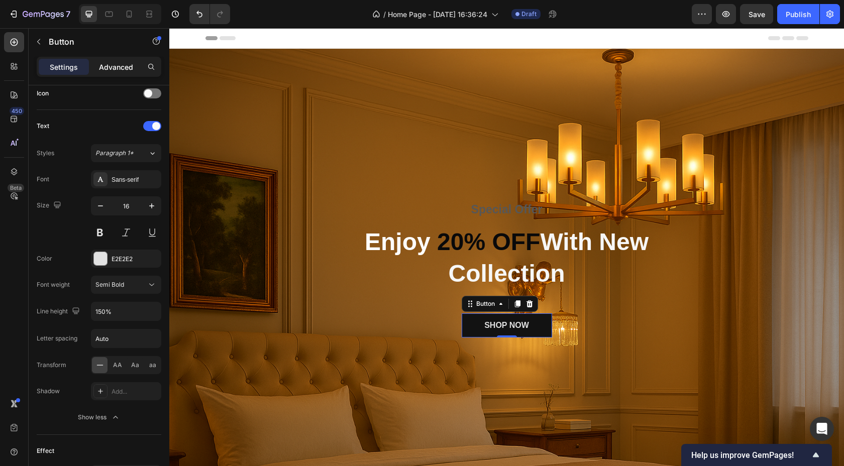
click at [109, 66] on p "Advanced" at bounding box center [116, 67] width 34 height 11
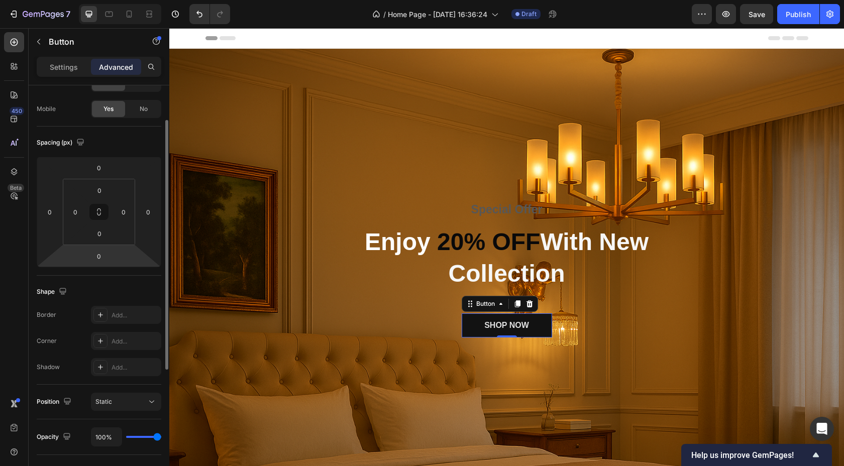
scroll to position [0, 0]
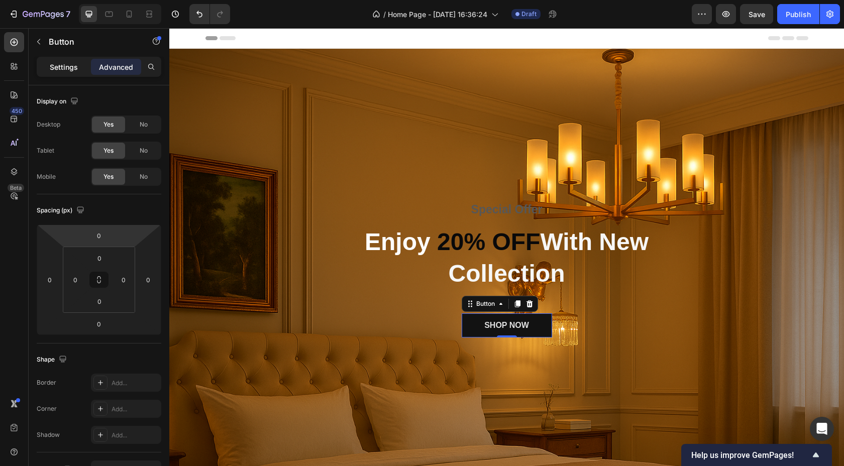
click at [58, 64] on p "Settings" at bounding box center [64, 67] width 28 height 11
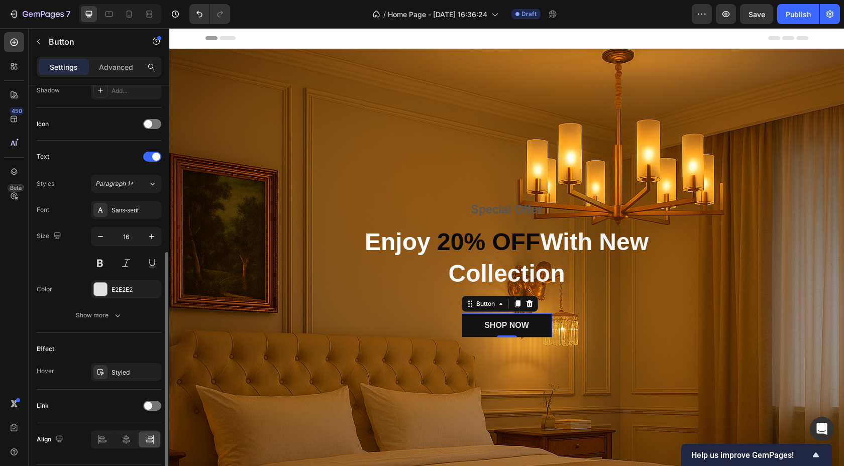
scroll to position [286, 0]
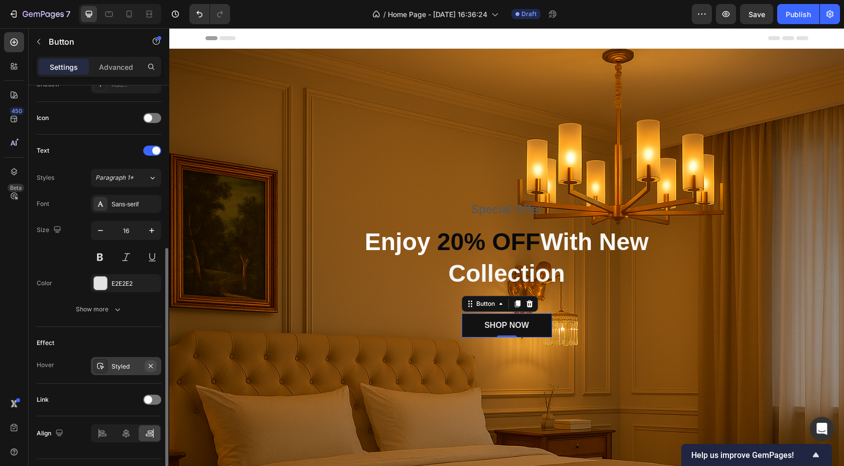
click at [150, 365] on icon "button" at bounding box center [151, 366] width 4 height 4
click at [476, 328] on button "SHOP NOW" at bounding box center [506, 325] width 90 height 24
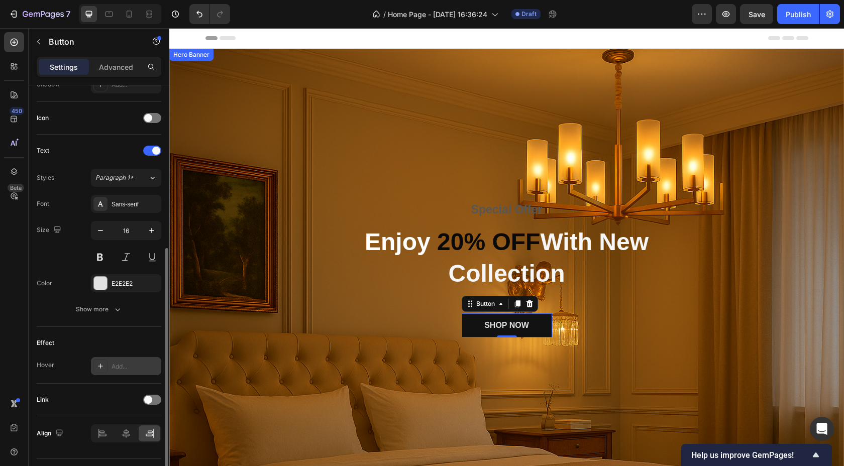
click at [568, 402] on div "Overlay" at bounding box center [506, 273] width 674 height 449
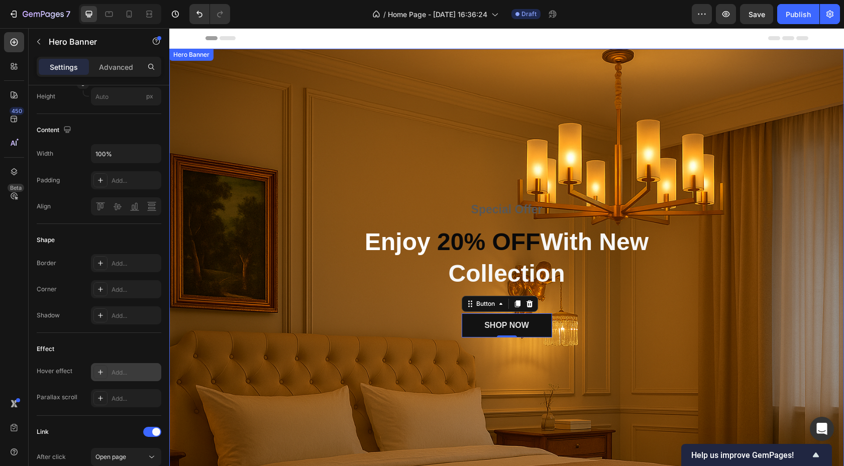
scroll to position [0, 0]
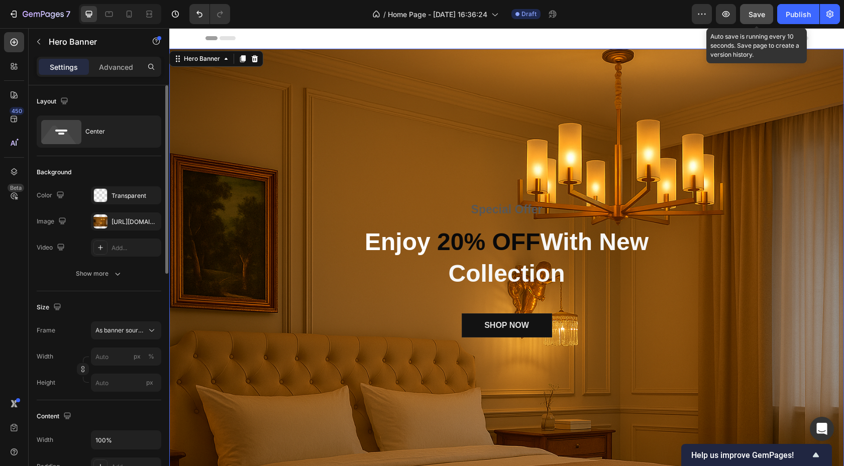
click at [746, 14] on button "Save" at bounding box center [756, 14] width 33 height 20
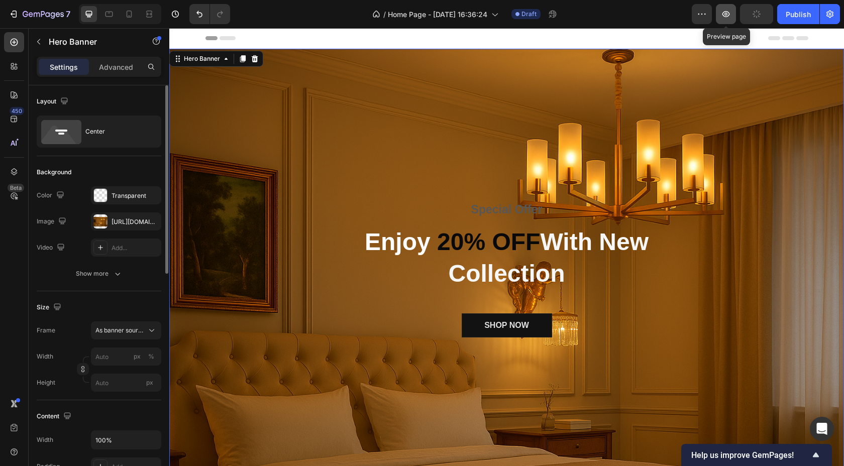
click at [717, 14] on button "button" at bounding box center [726, 14] width 20 height 20
